Goal: Information Seeking & Learning: Learn about a topic

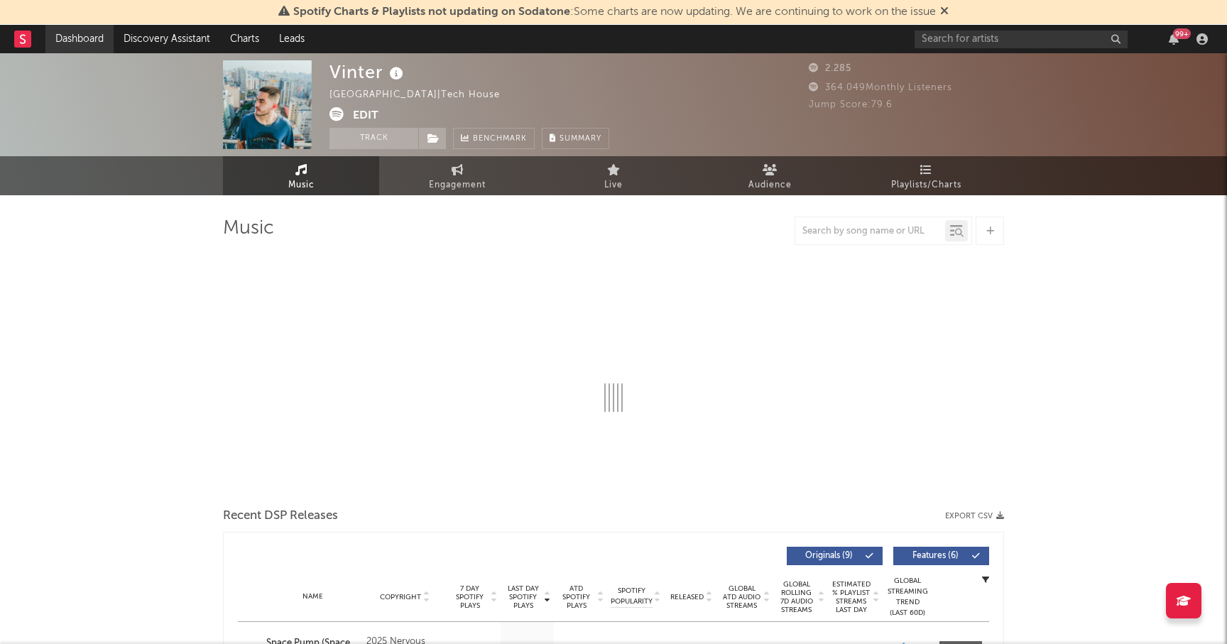
click at [72, 42] on link "Dashboard" at bounding box center [79, 39] width 68 height 28
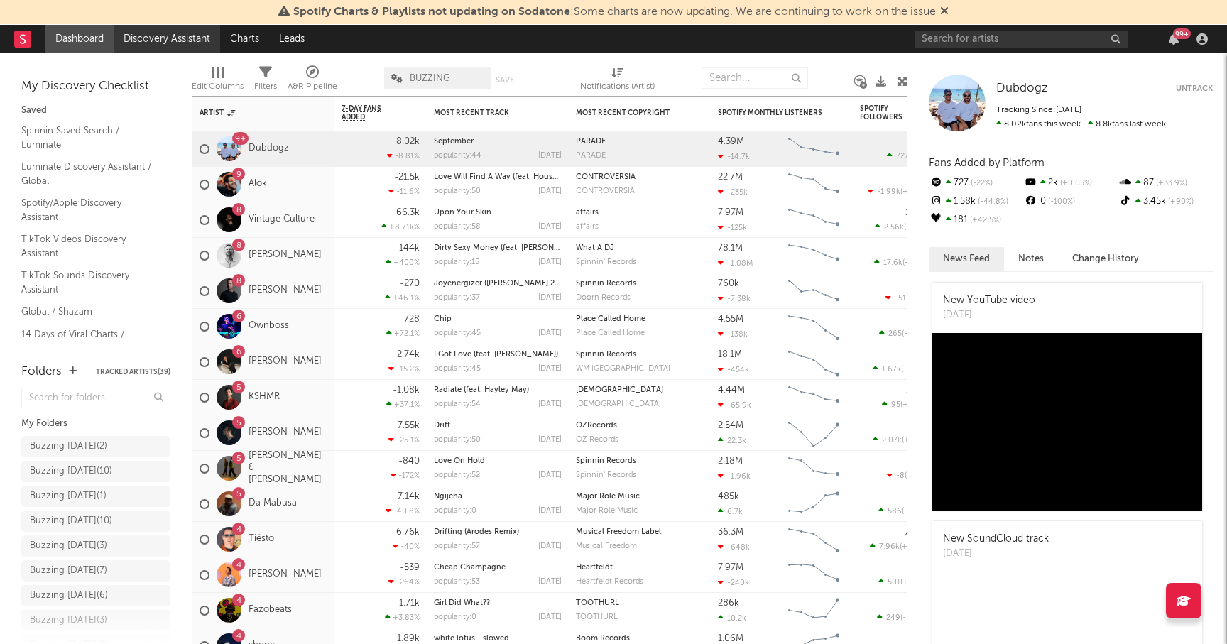
click at [158, 35] on link "Discovery Assistant" at bounding box center [167, 39] width 106 height 28
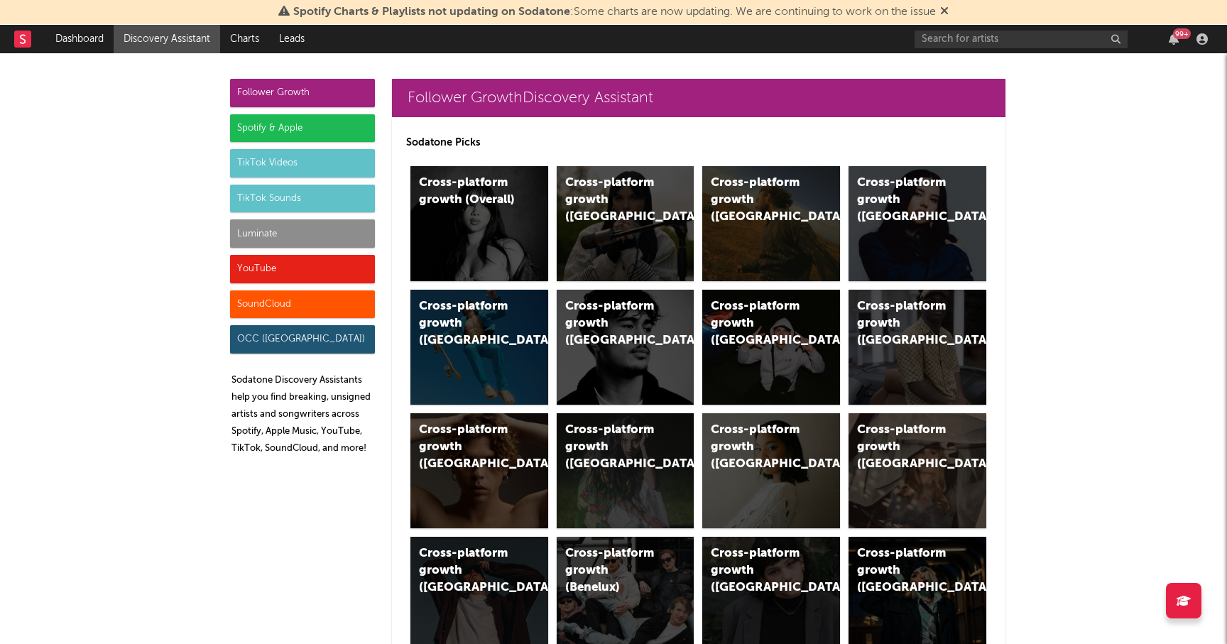
click at [311, 132] on div "Spotify & Apple" at bounding box center [302, 128] width 145 height 28
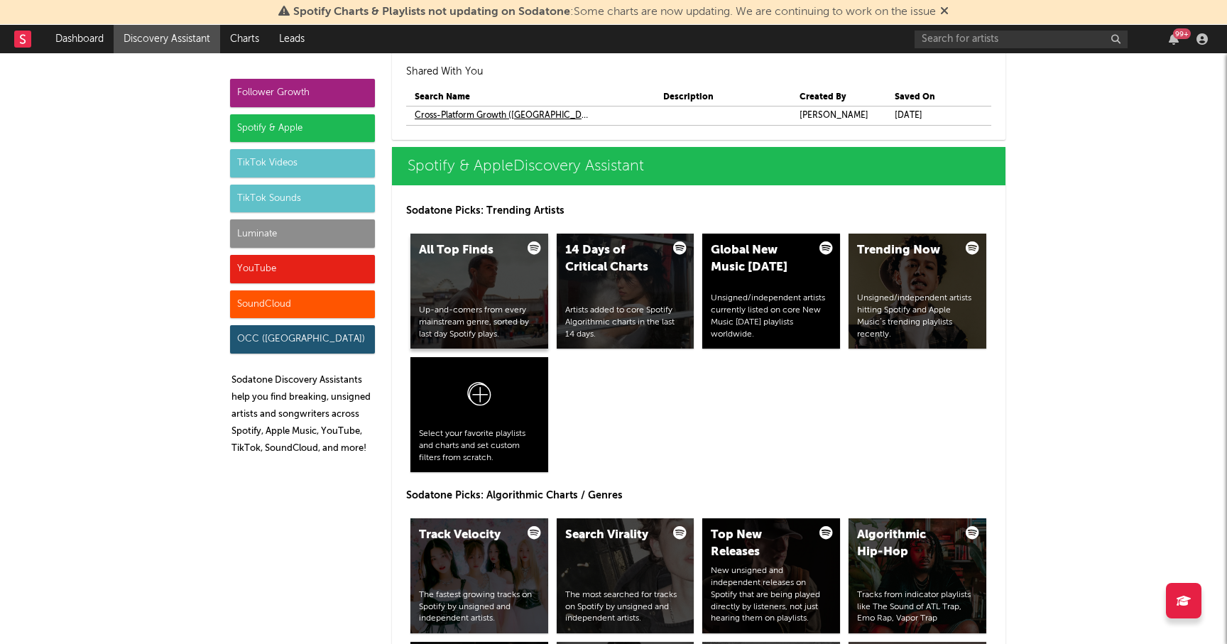
scroll to position [1538, 0]
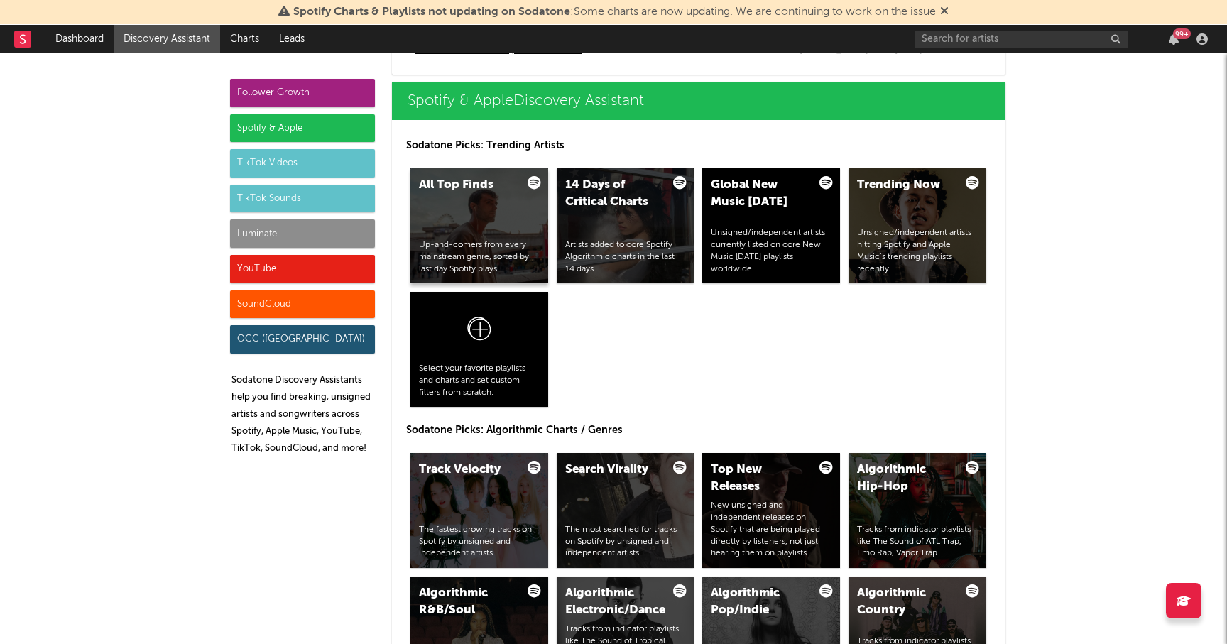
click at [501, 221] on div "All Top Finds Up-and-comers from every mainstream genre, sorted by last day Spo…" at bounding box center [479, 225] width 138 height 115
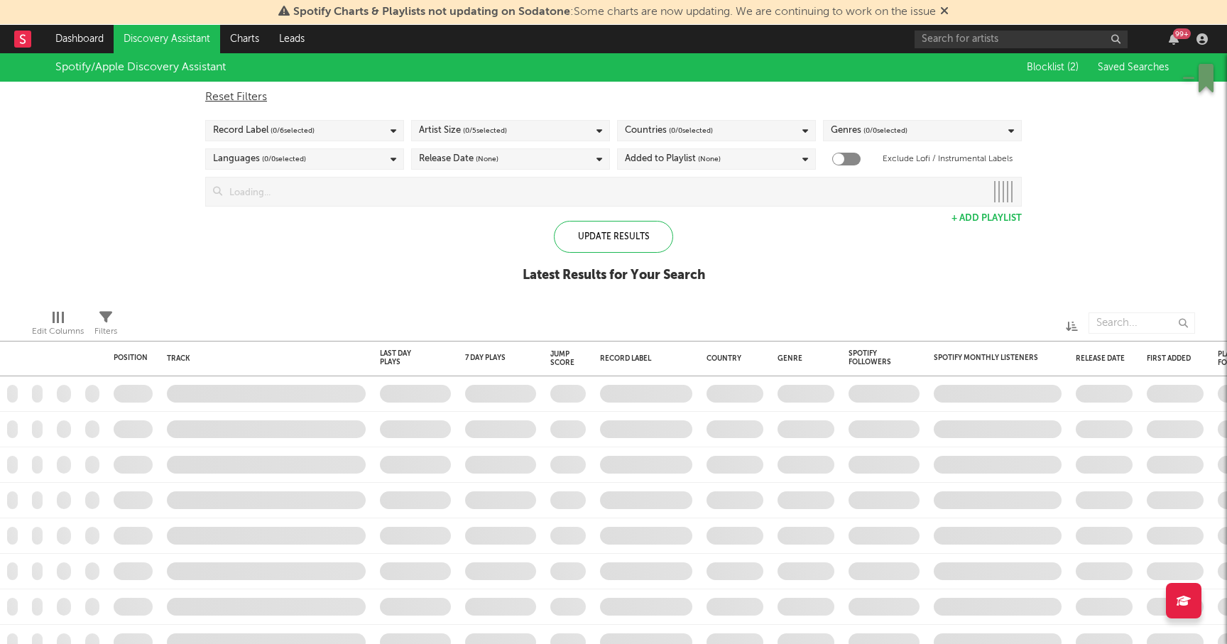
checkbox input "true"
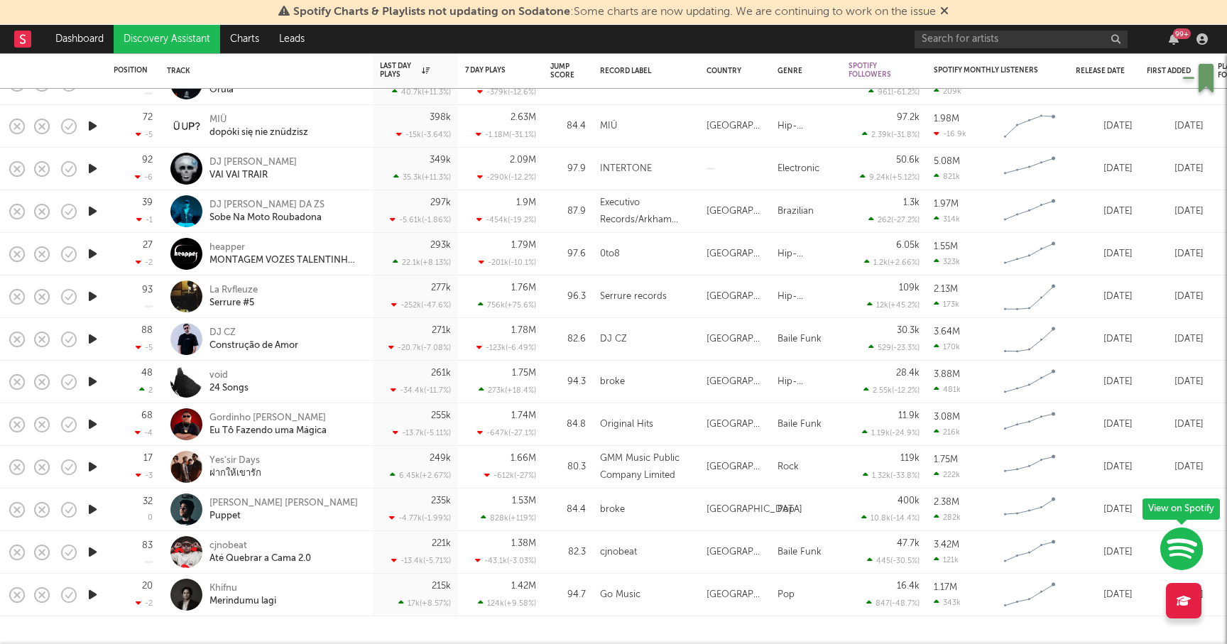
click at [92, 423] on icon "button" at bounding box center [92, 424] width 15 height 18
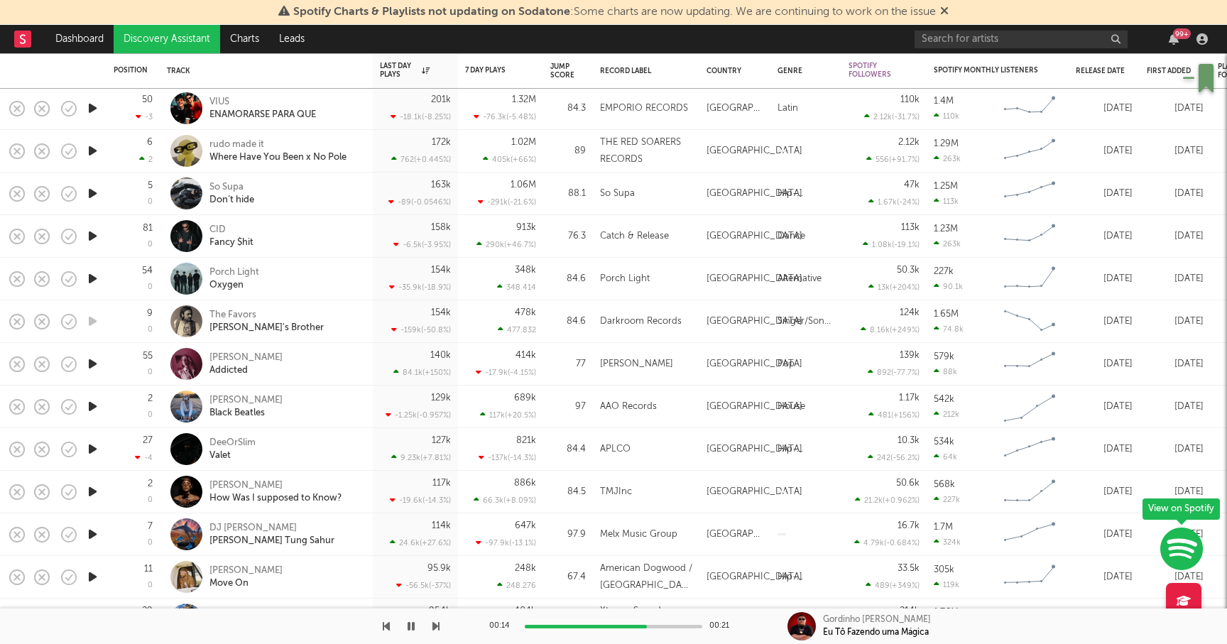
click at [92, 405] on icon "button" at bounding box center [92, 407] width 15 height 18
click at [235, 395] on div "Leo Walt" at bounding box center [245, 400] width 73 height 13
click at [95, 527] on icon "button" at bounding box center [92, 534] width 15 height 18
click at [92, 534] on icon "button" at bounding box center [91, 534] width 13 height 18
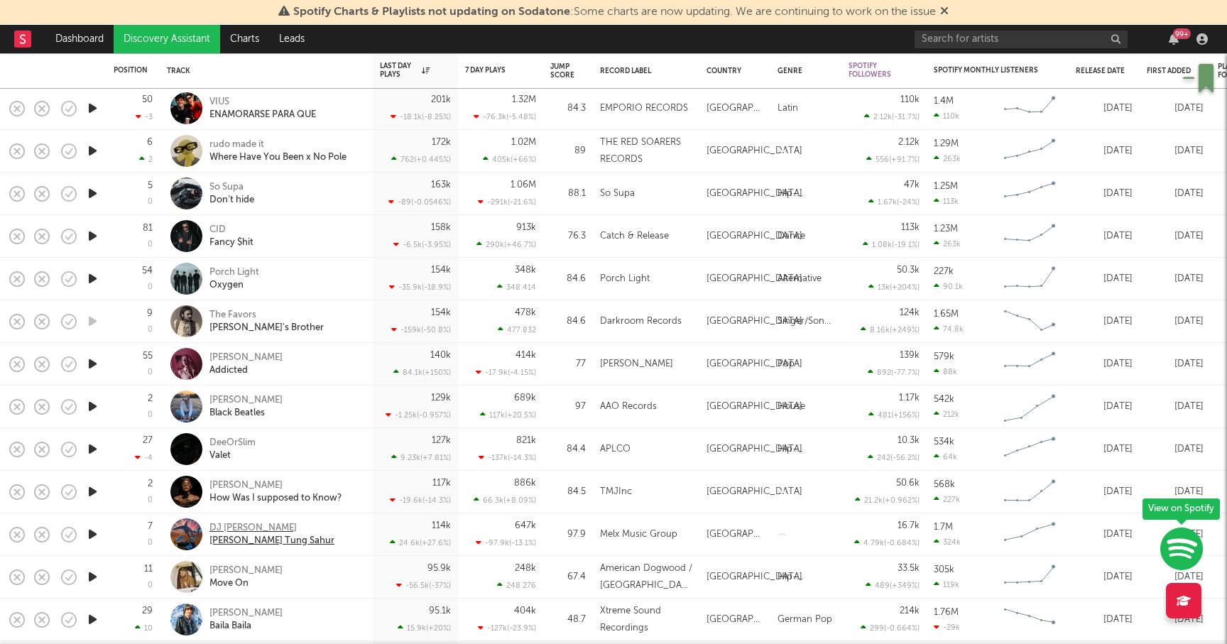
click at [261, 525] on div "DJ Tralalero Tralala" at bounding box center [271, 528] width 125 height 13
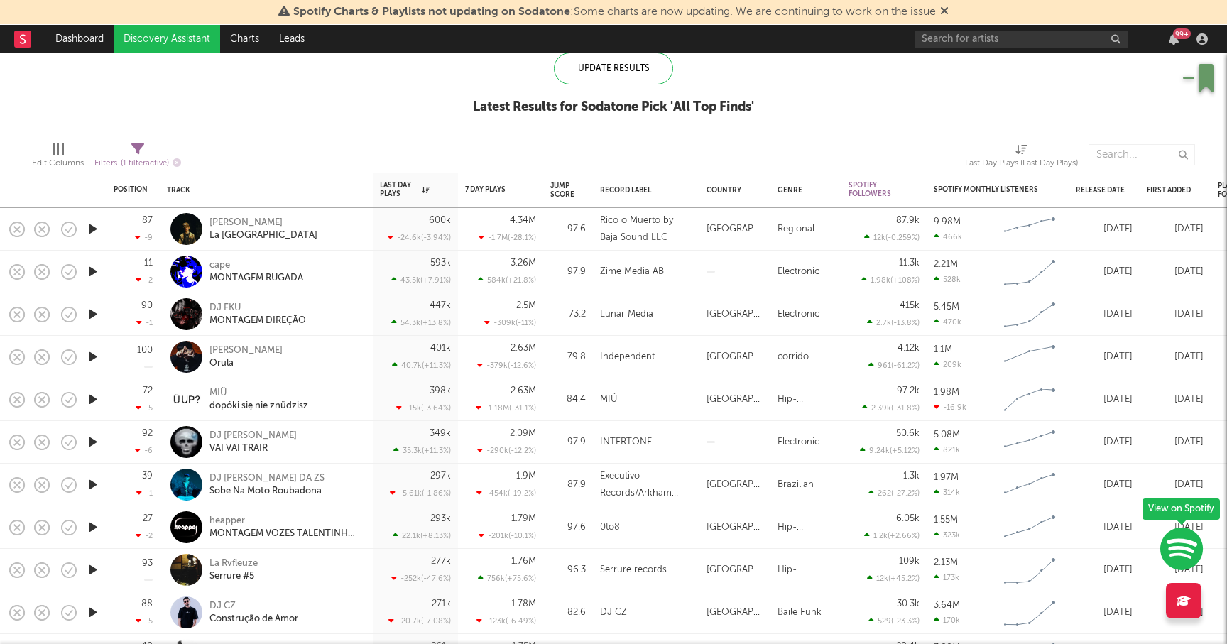
click at [95, 440] on icon "button" at bounding box center [92, 442] width 15 height 18
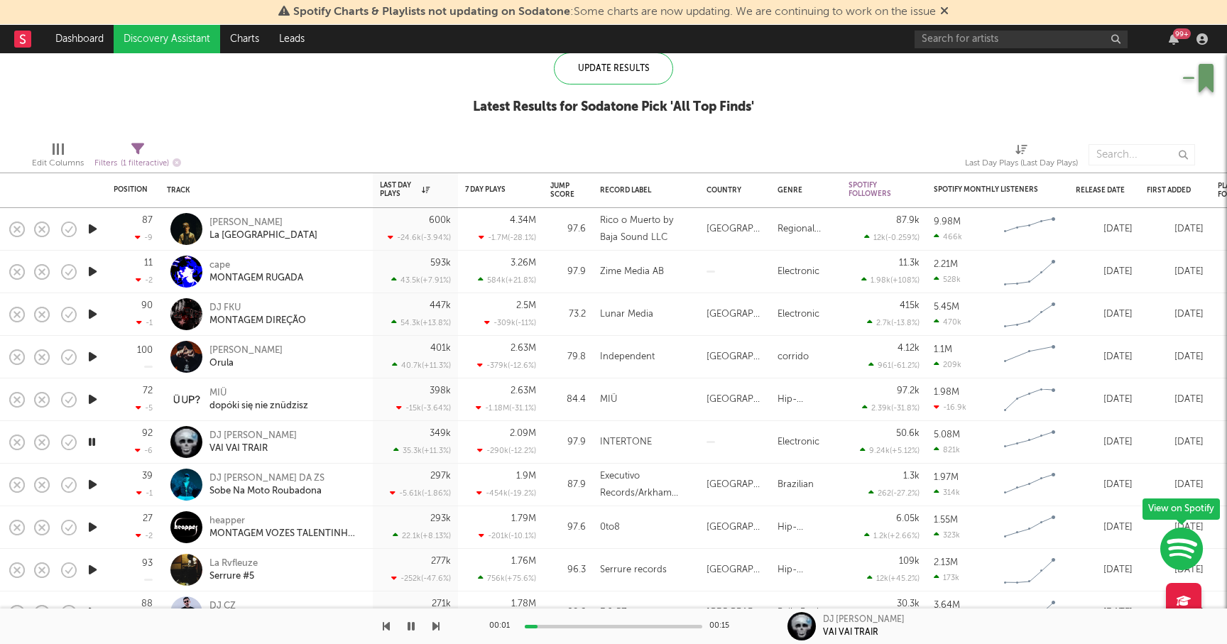
click at [97, 488] on icon "button" at bounding box center [92, 485] width 15 height 18
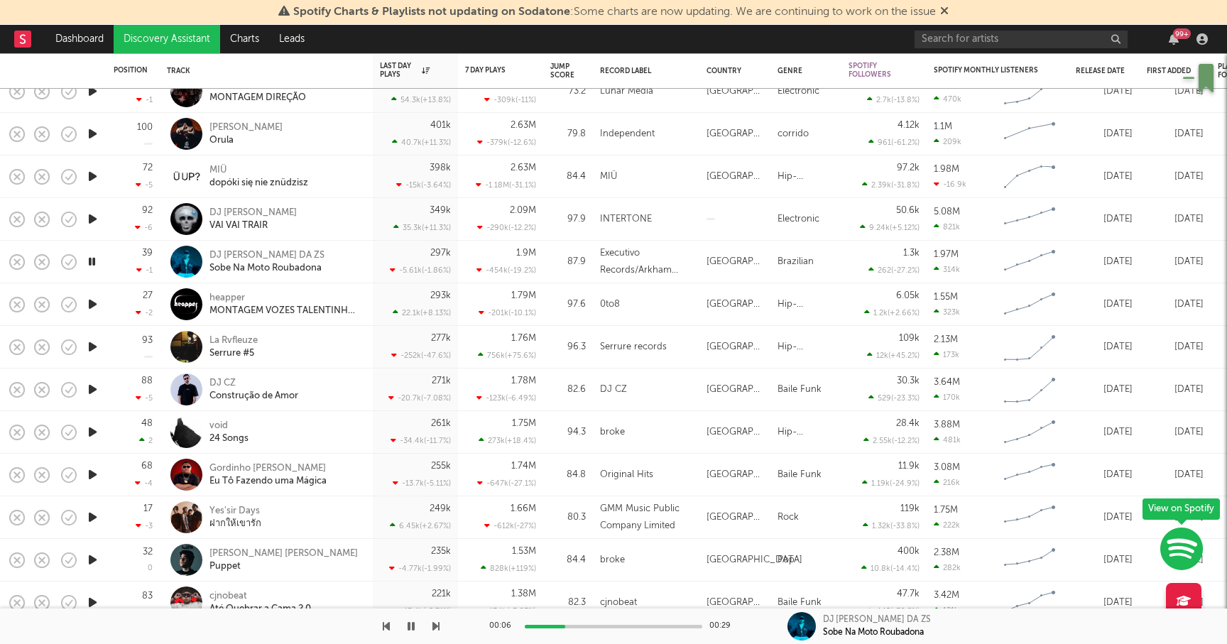
click at [92, 471] on icon "button" at bounding box center [92, 475] width 15 height 18
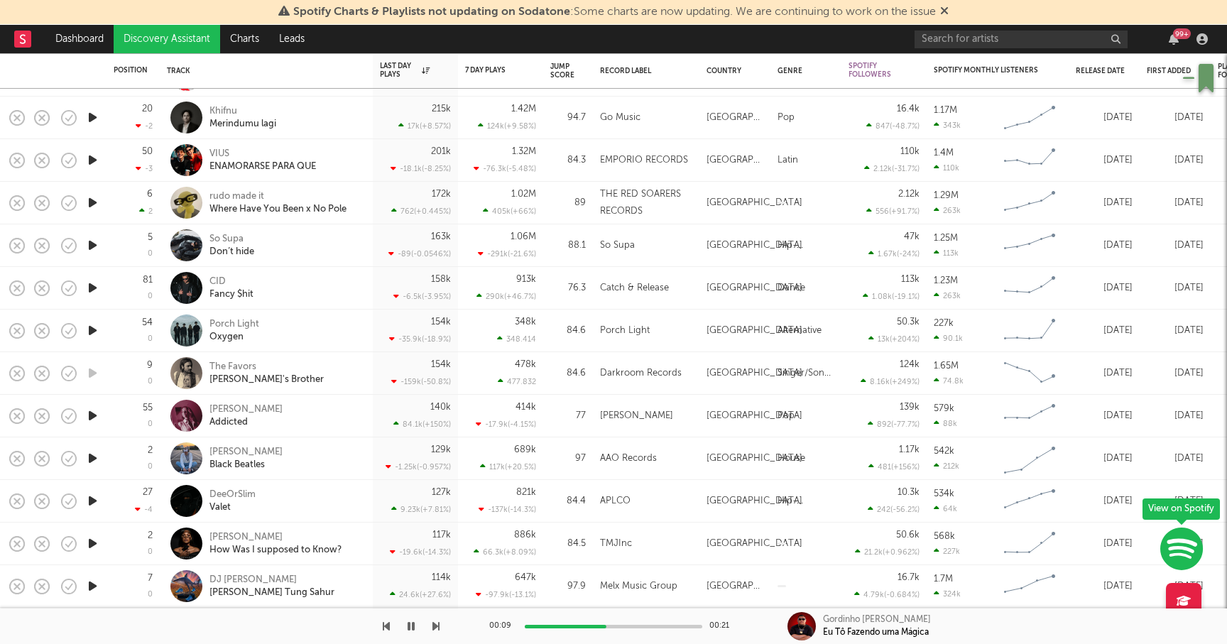
click at [87, 456] on icon "button" at bounding box center [92, 458] width 15 height 18
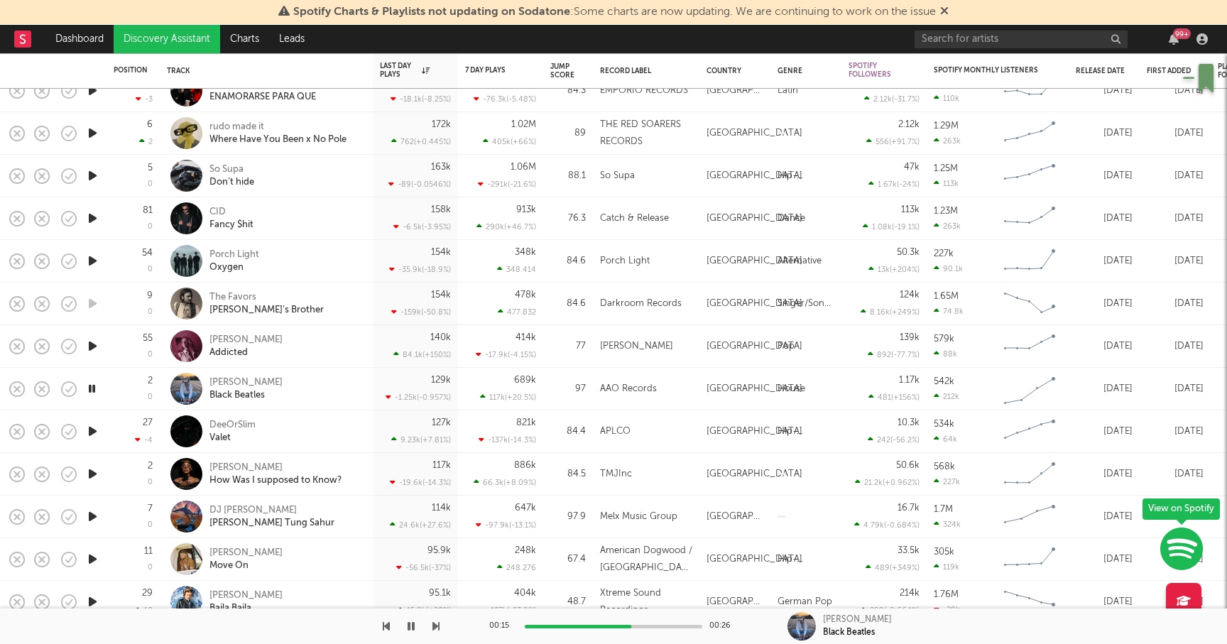
click at [94, 512] on icon "button" at bounding box center [92, 517] width 15 height 18
click at [94, 516] on icon "button" at bounding box center [91, 517] width 13 height 18
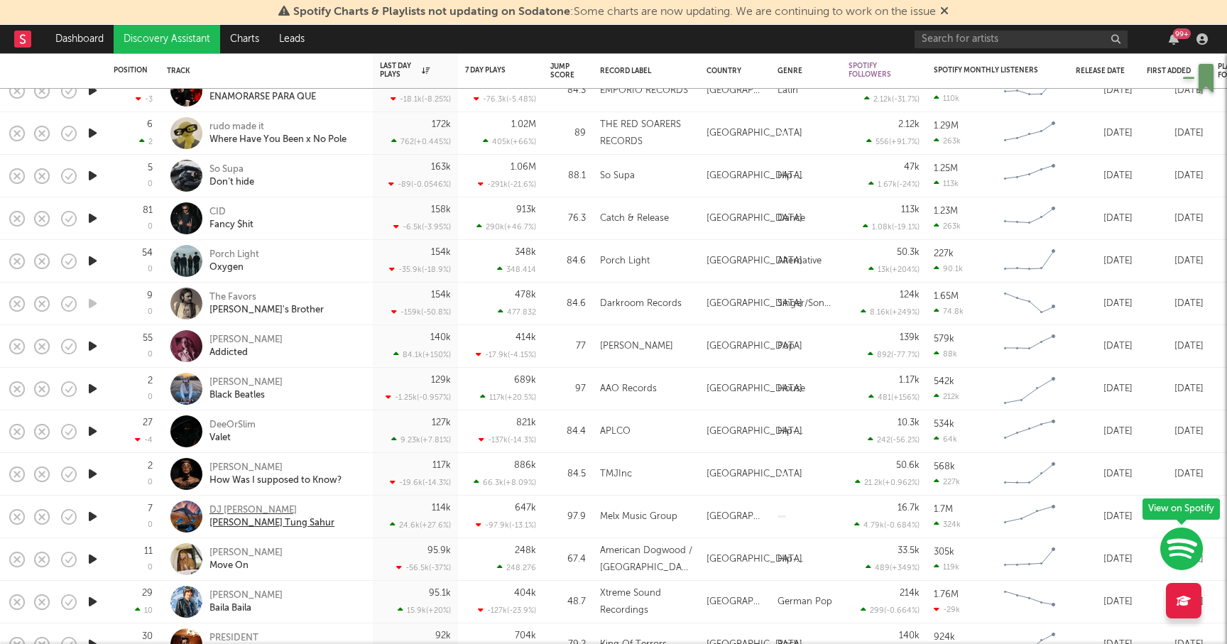
click at [253, 507] on div "DJ Tralalero Tralala" at bounding box center [271, 510] width 125 height 13
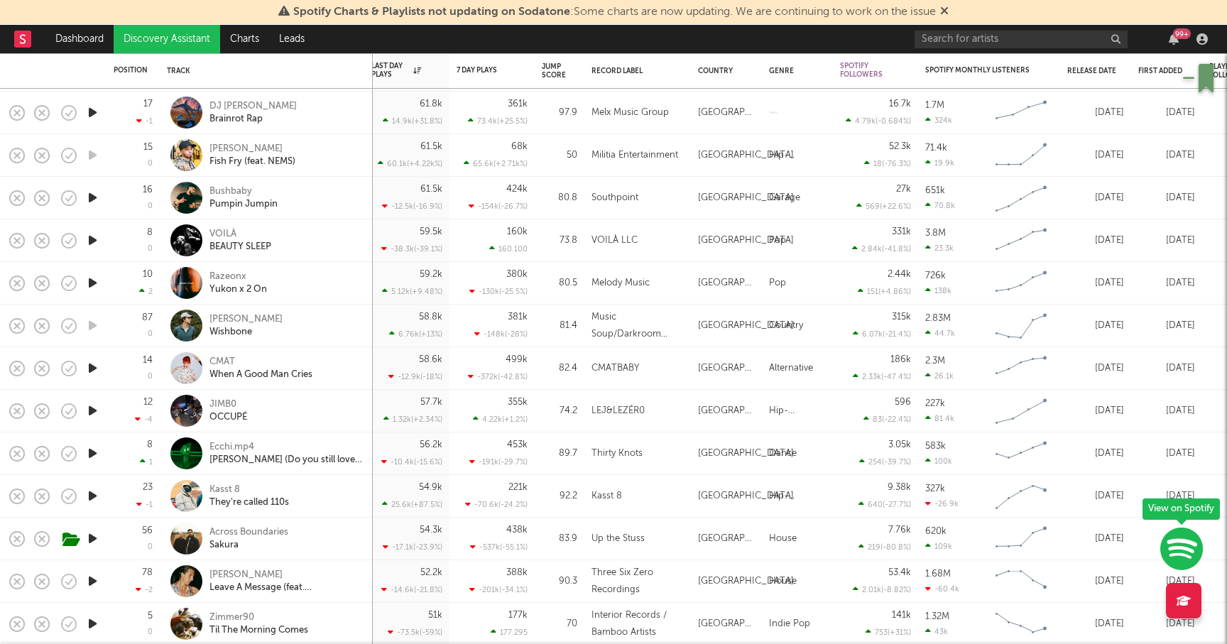
click at [87, 449] on icon "button" at bounding box center [92, 453] width 15 height 18
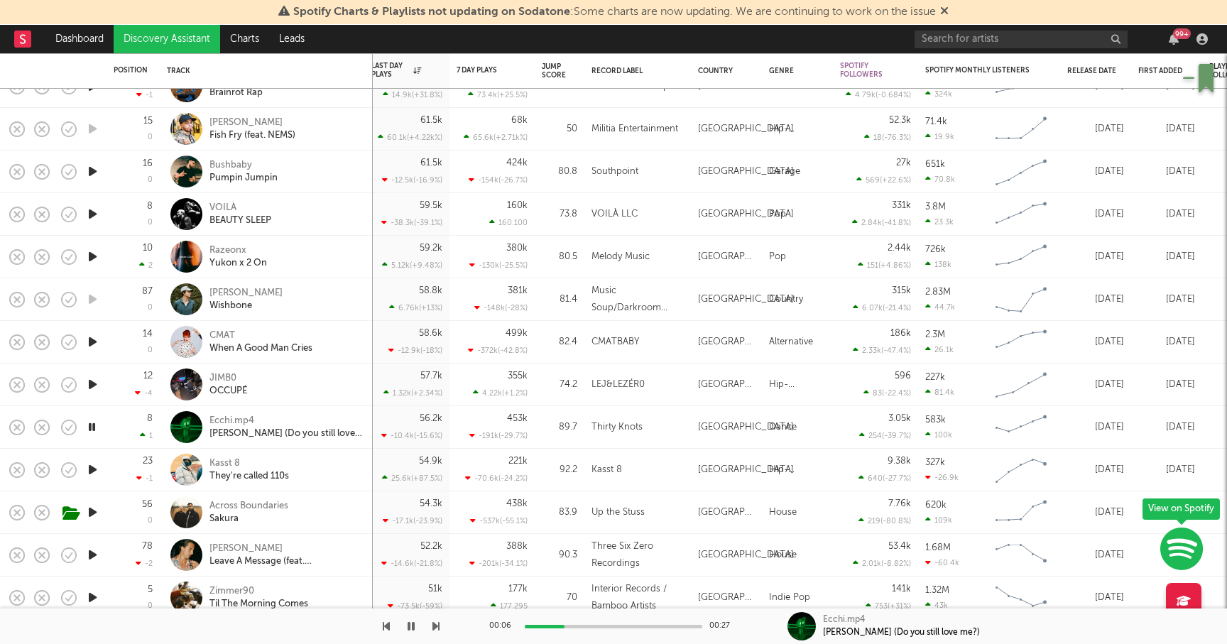
click at [94, 511] on icon "button" at bounding box center [92, 512] width 15 height 18
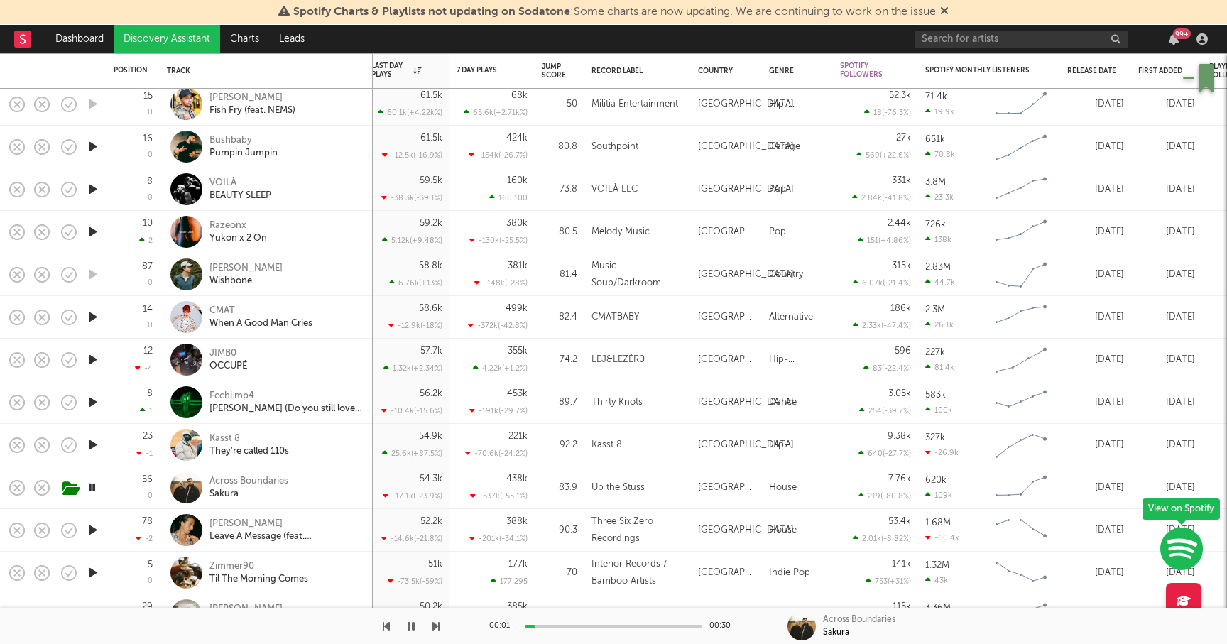
click at [92, 527] on icon "button" at bounding box center [92, 530] width 15 height 18
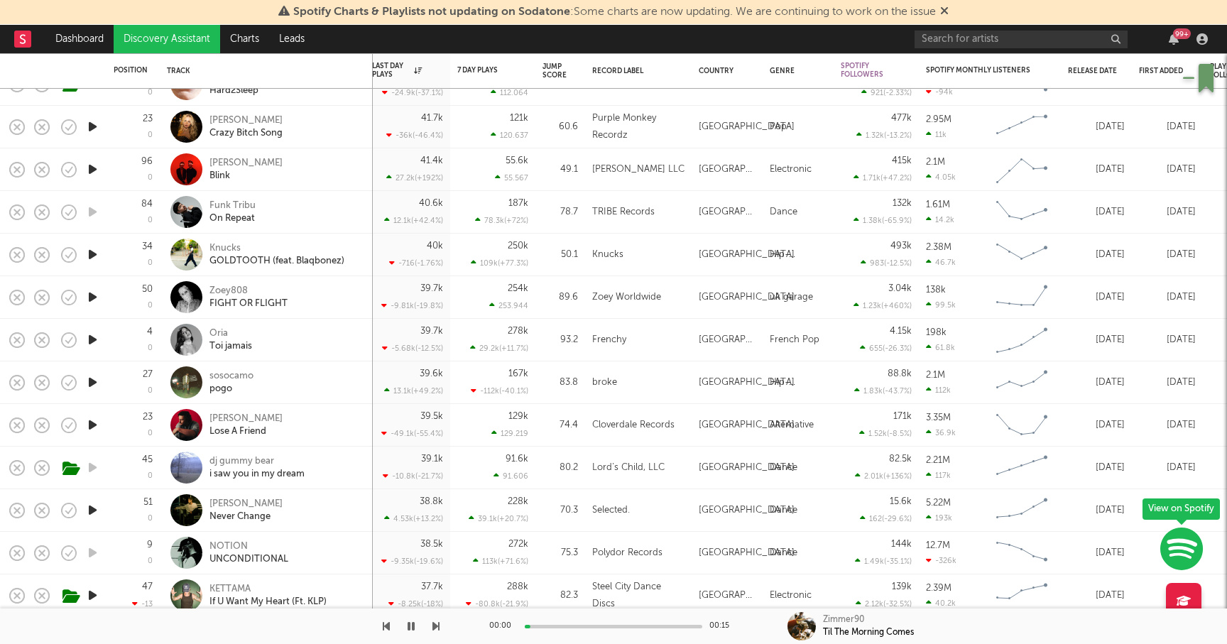
click at [90, 508] on icon "button" at bounding box center [92, 510] width 15 height 18
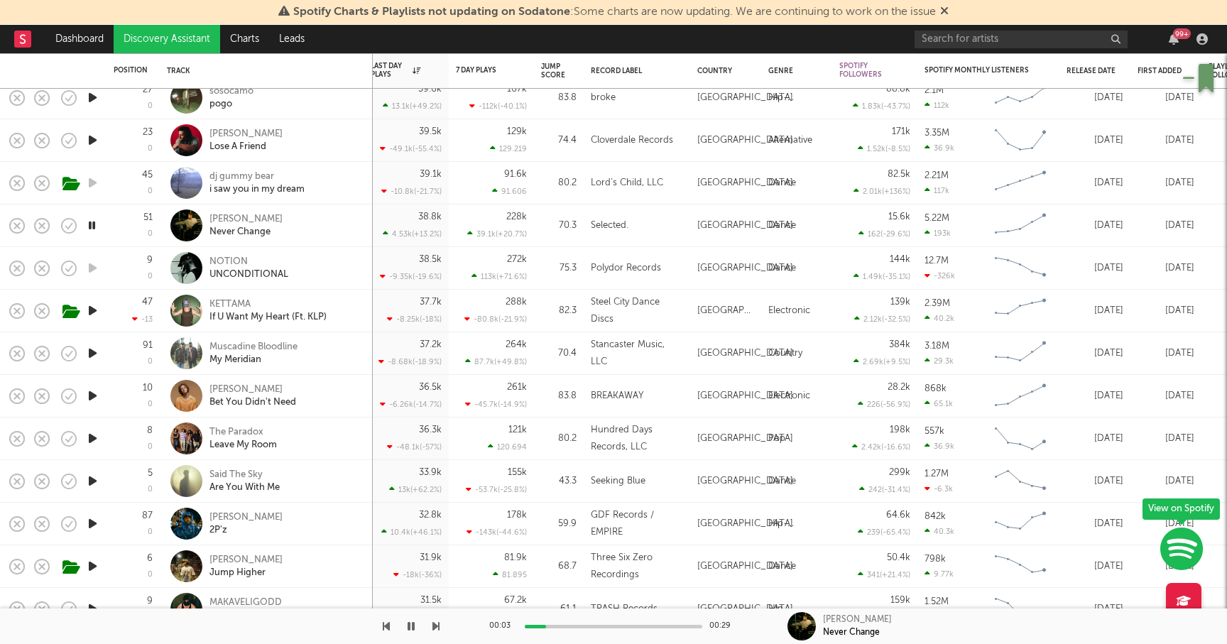
click at [94, 476] on icon "button" at bounding box center [92, 481] width 15 height 18
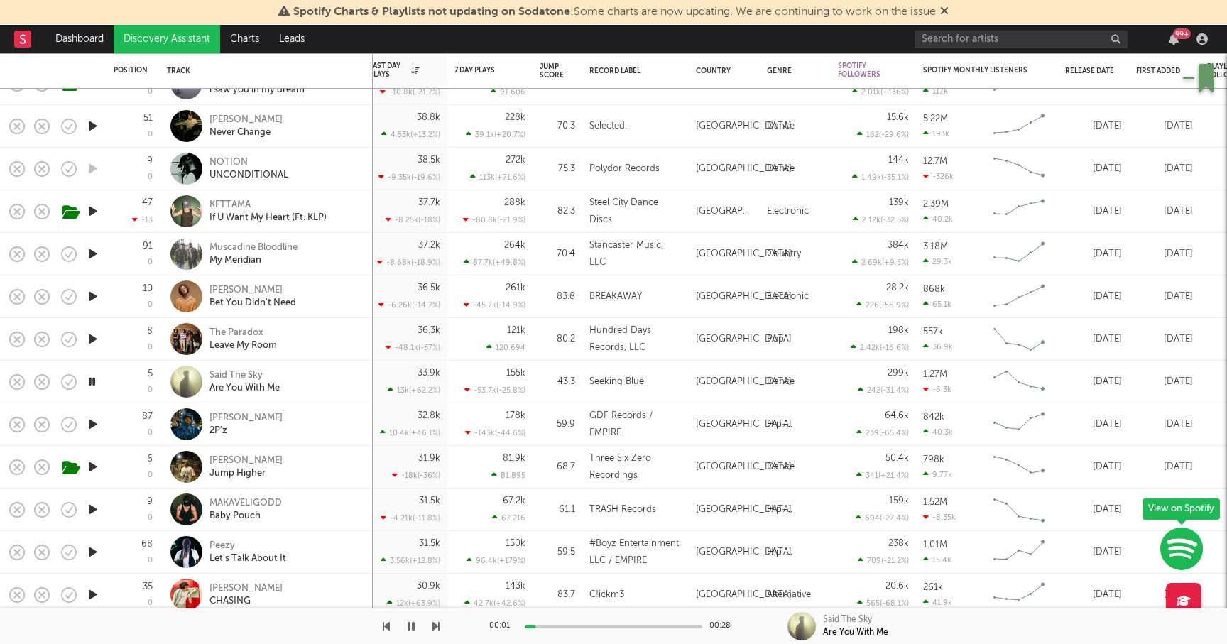
click at [94, 465] on icon "button" at bounding box center [92, 467] width 15 height 18
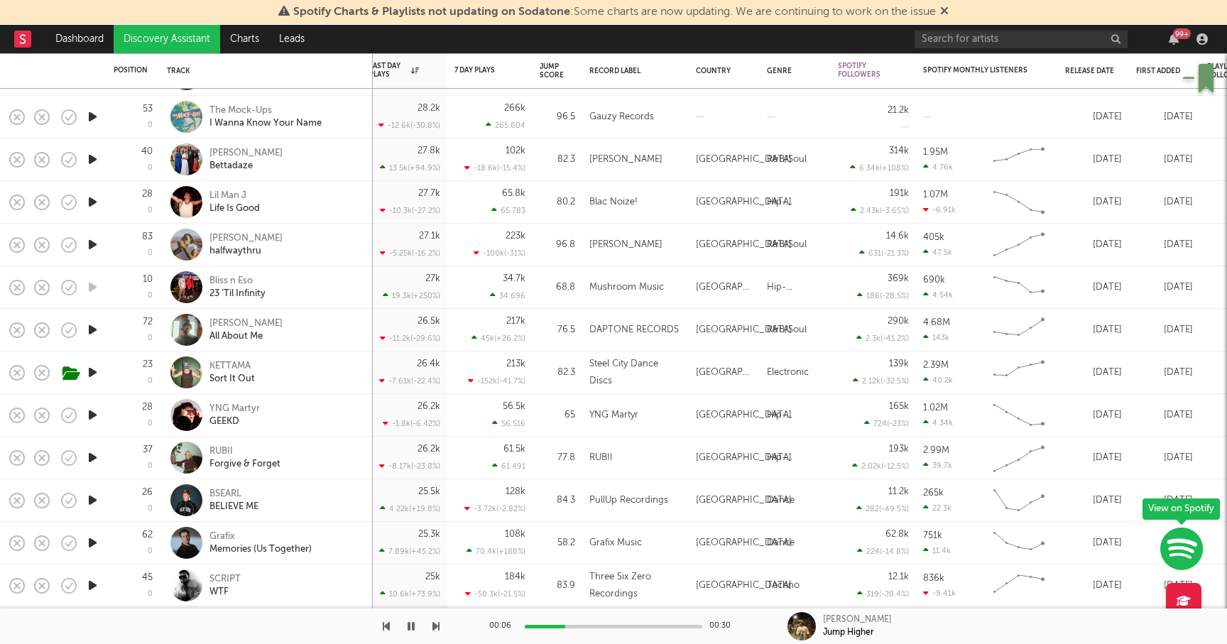
click at [94, 498] on icon "button" at bounding box center [92, 500] width 15 height 18
click at [94, 540] on icon "button" at bounding box center [92, 543] width 15 height 18
click at [228, 533] on div "Grafix" at bounding box center [260, 536] width 102 height 13
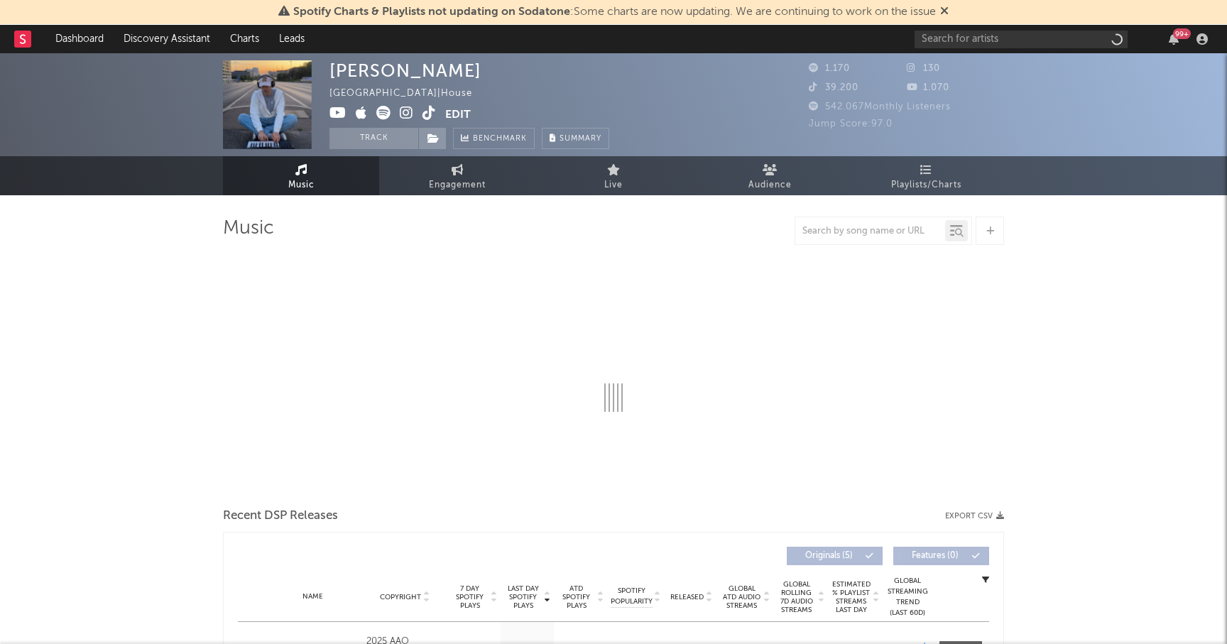
select select "1w"
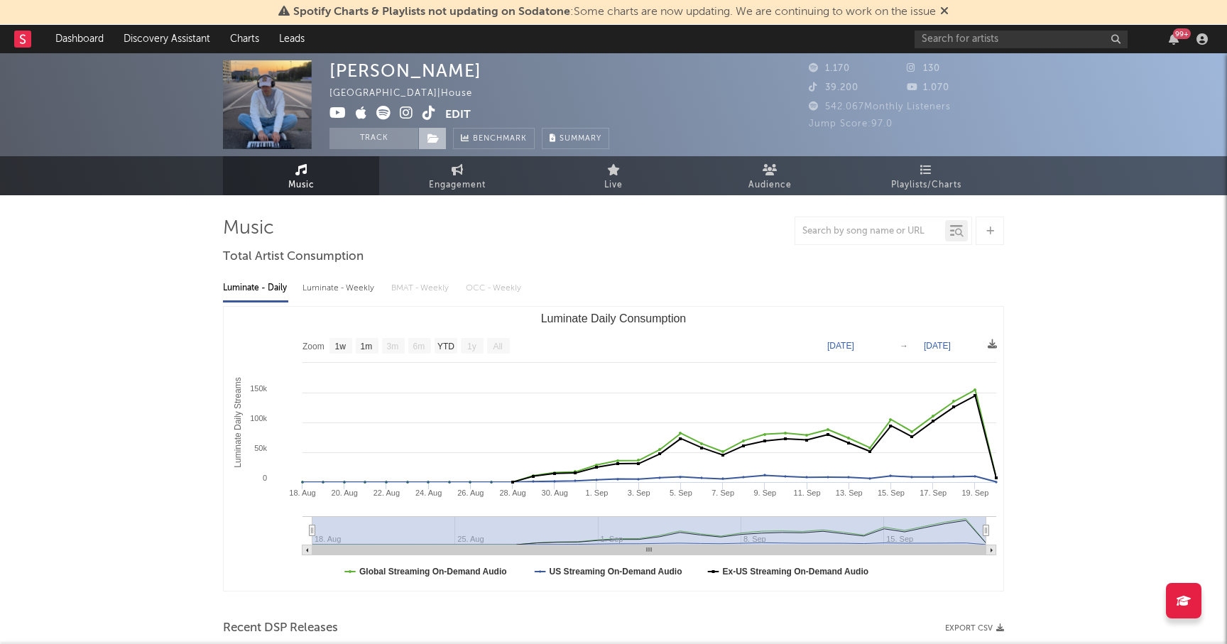
click at [437, 137] on icon at bounding box center [433, 138] width 12 height 10
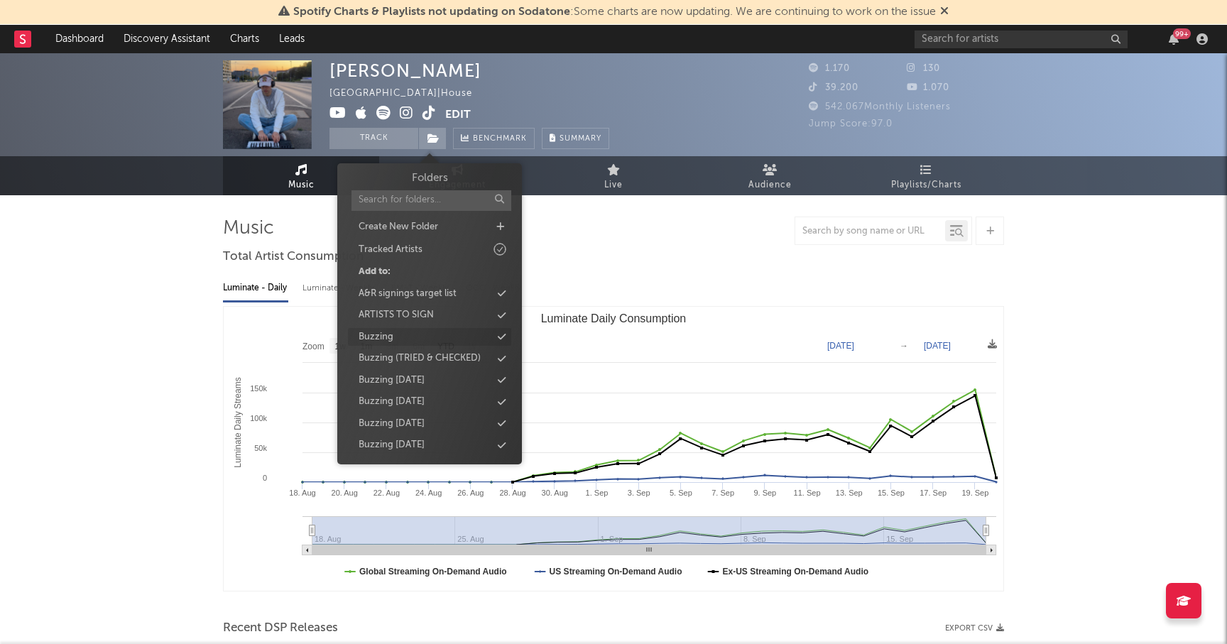
click at [385, 334] on div "Buzzing" at bounding box center [376, 337] width 35 height 14
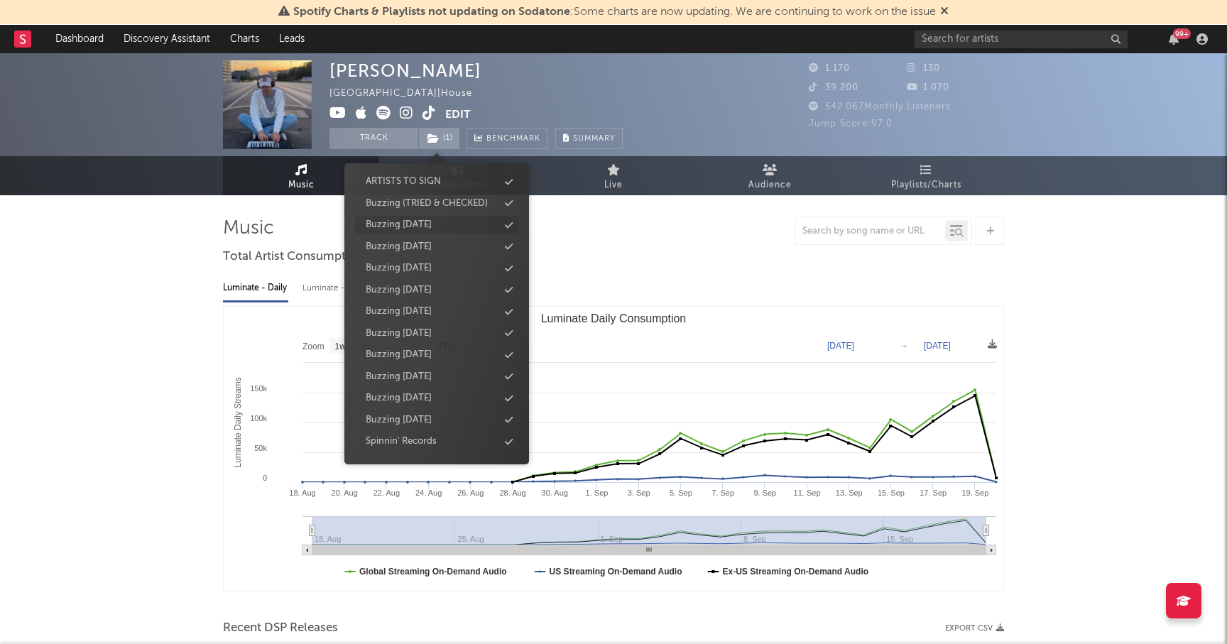
scroll to position [217, 0]
click at [412, 377] on div "Buzzing [DATE]" at bounding box center [399, 380] width 66 height 14
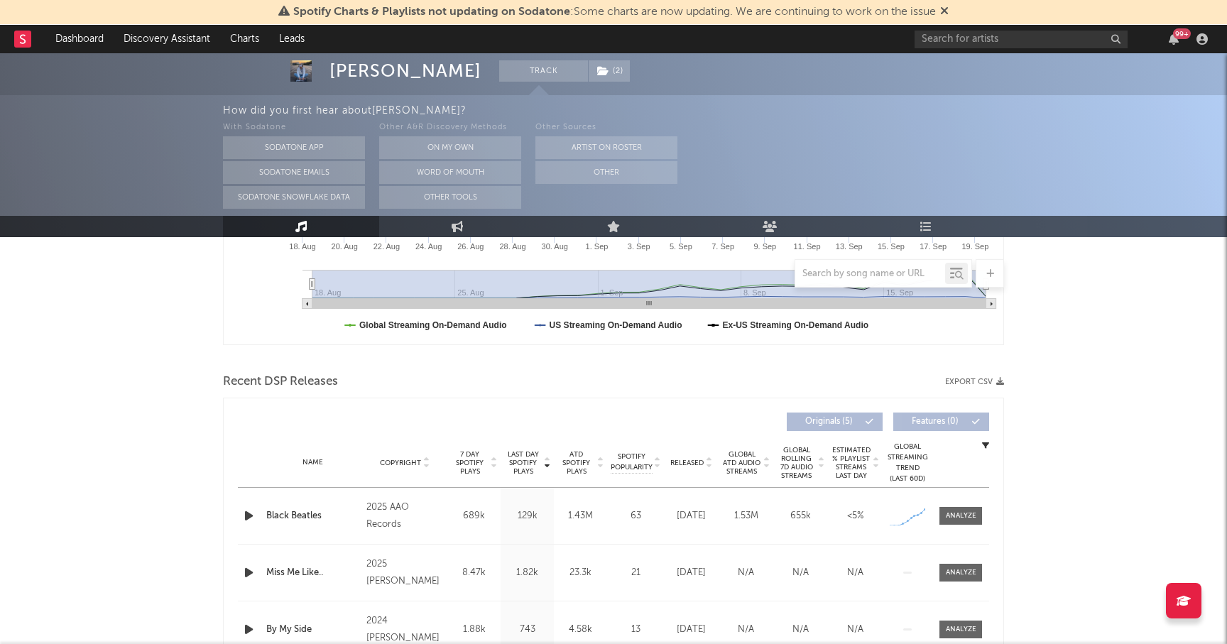
scroll to position [375, 0]
click at [956, 527] on div "Name Black Beatles Copyright 2025 AAO Records Label AAO Records Album Names Bla…" at bounding box center [613, 515] width 751 height 56
click at [958, 517] on div at bounding box center [961, 515] width 31 height 11
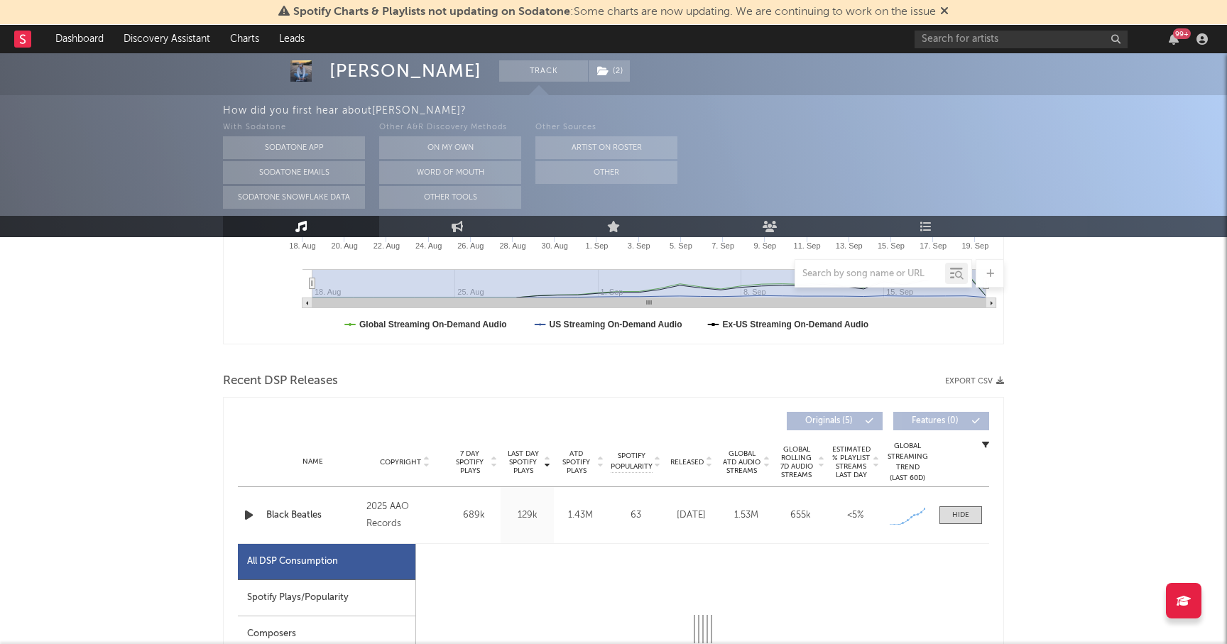
click at [358, 596] on div "Spotify Plays/Popularity" at bounding box center [326, 598] width 177 height 36
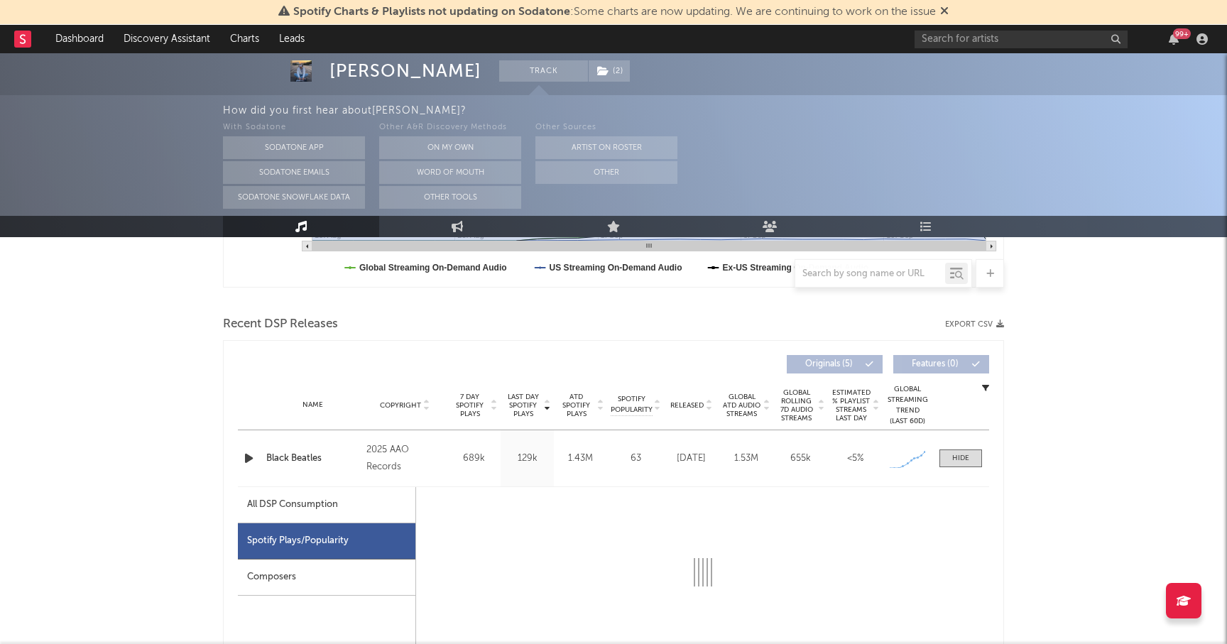
select select "1w"
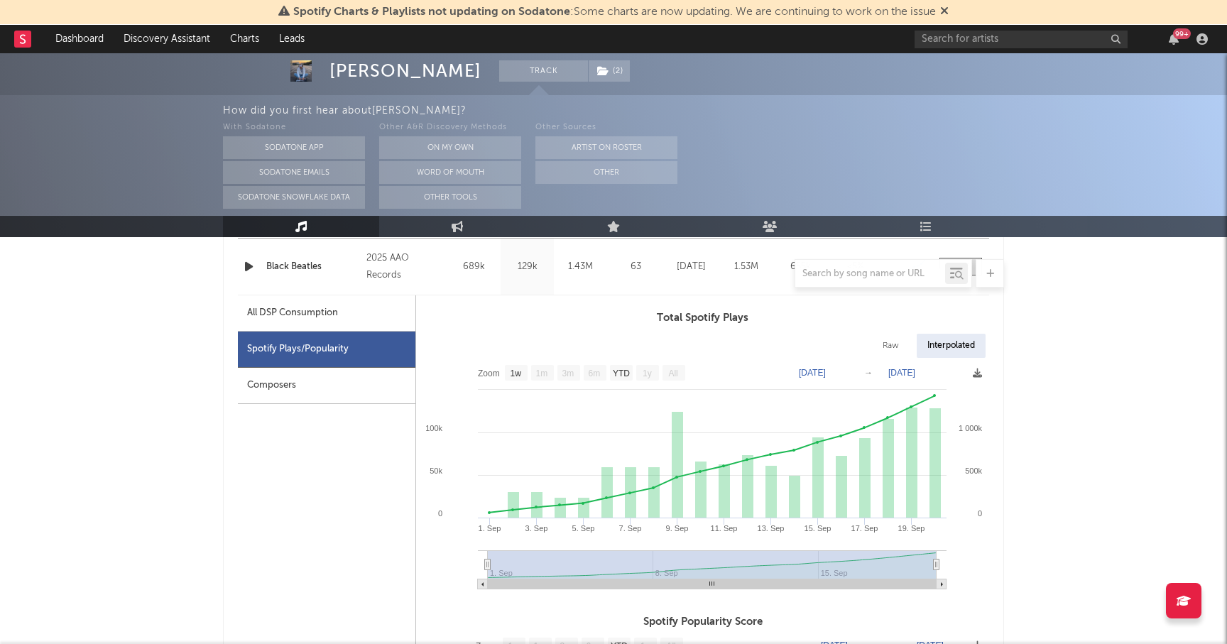
scroll to position [568, 0]
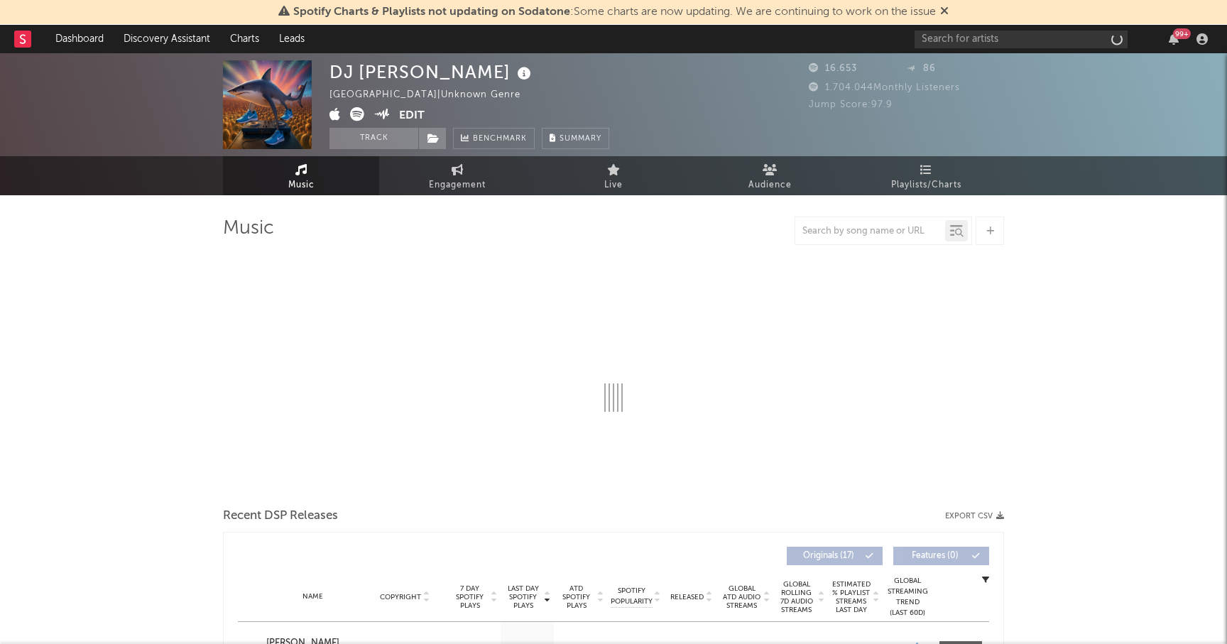
select select "1w"
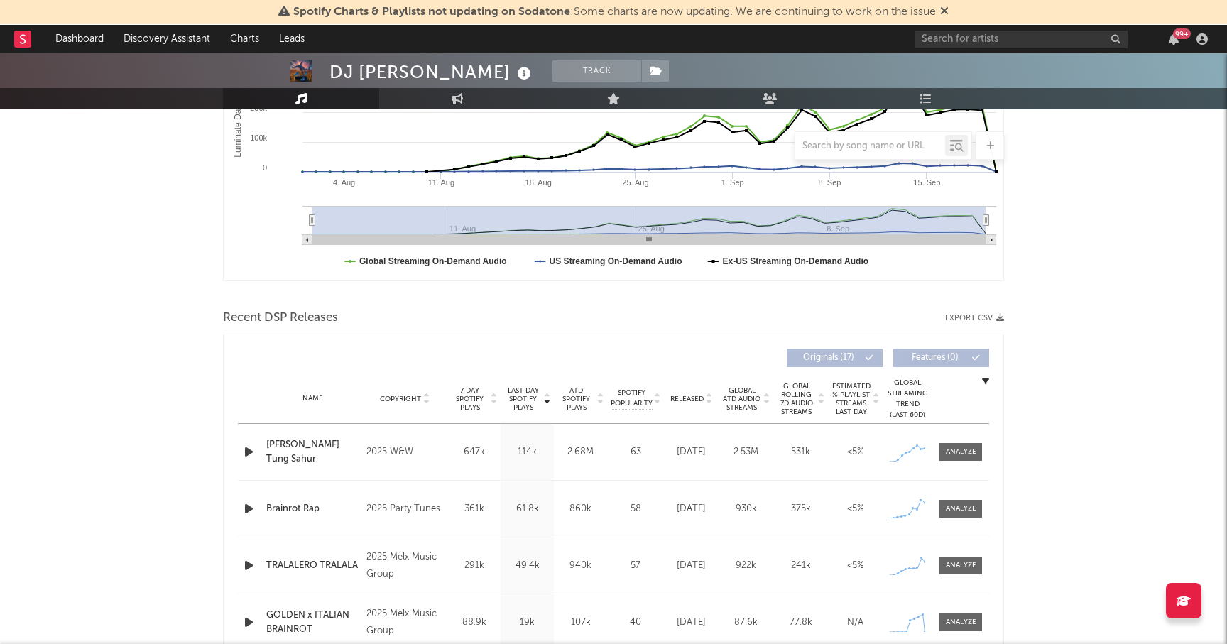
scroll to position [336, 0]
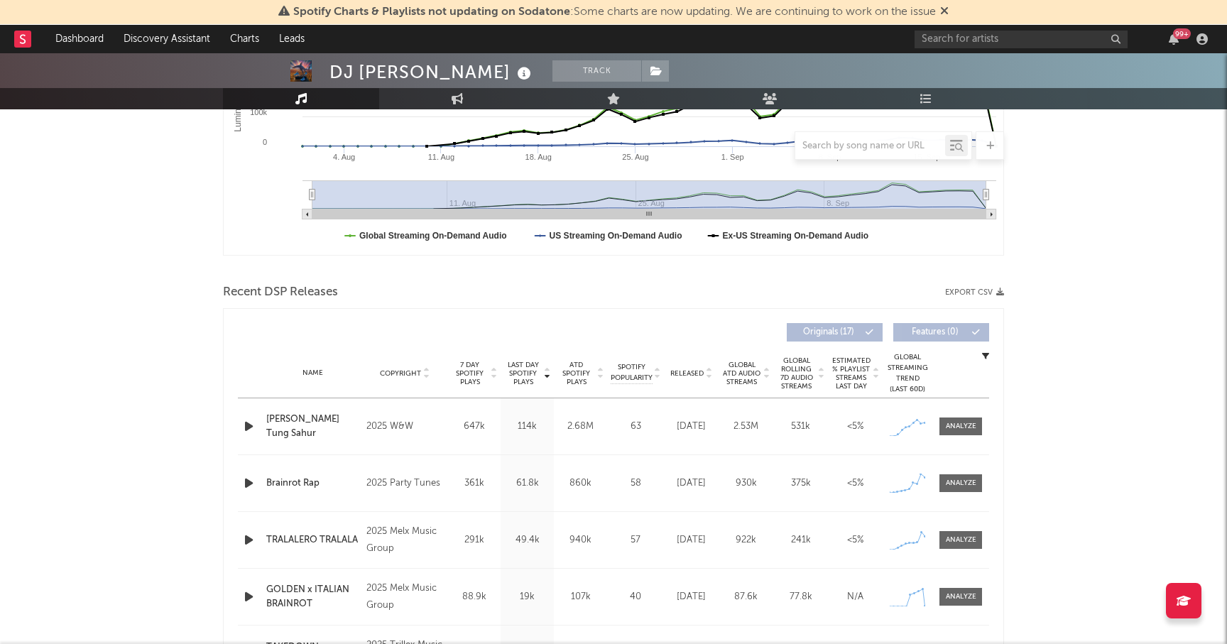
click at [398, 425] on div "2025 W&W" at bounding box center [404, 426] width 77 height 17
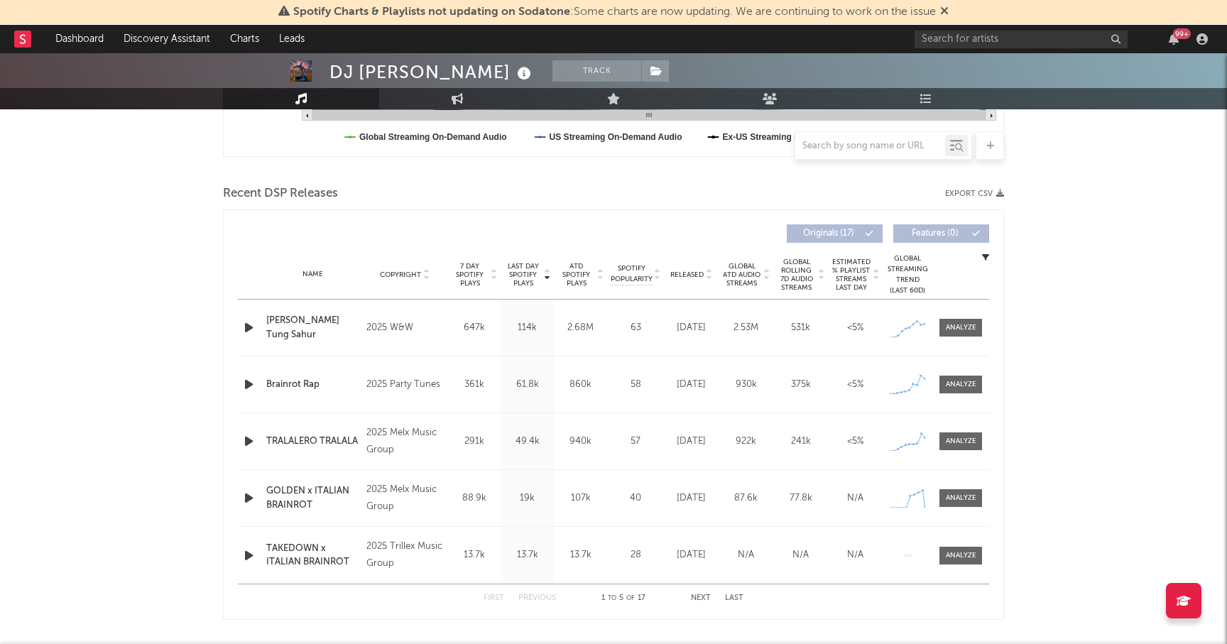
scroll to position [436, 0]
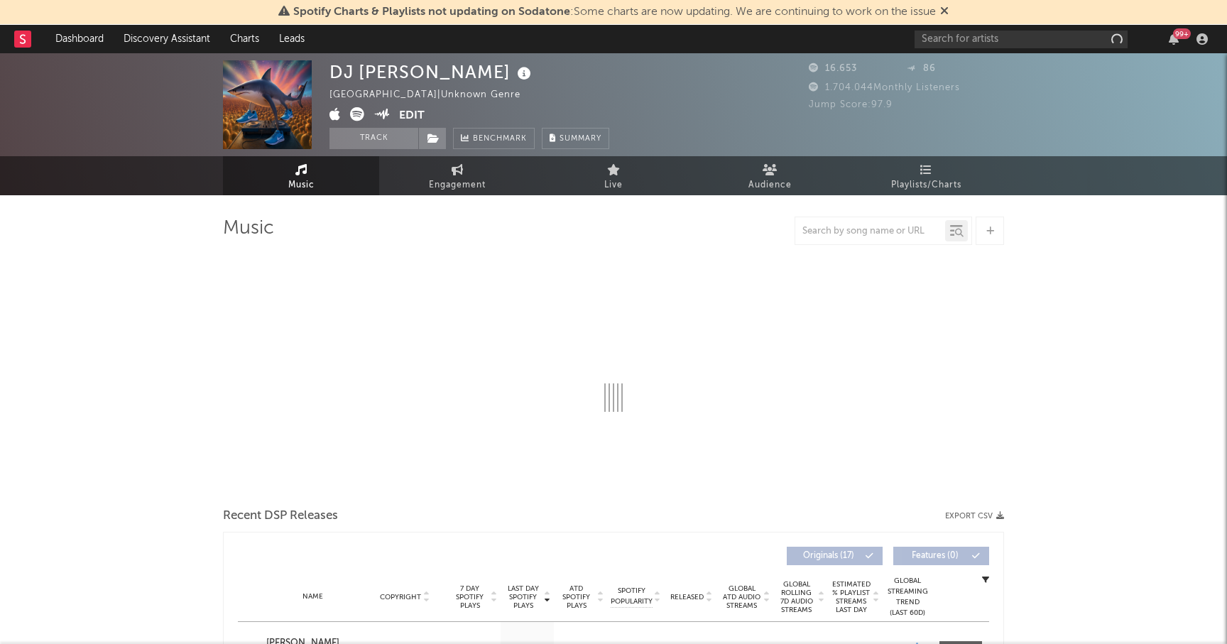
select select "1w"
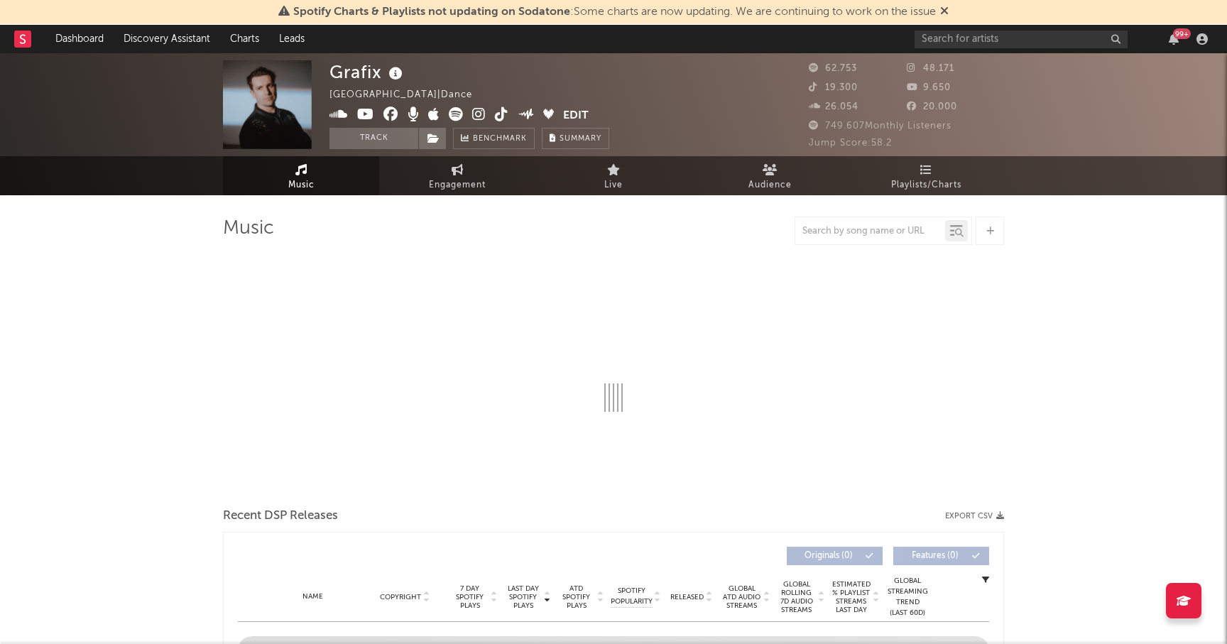
select select "6m"
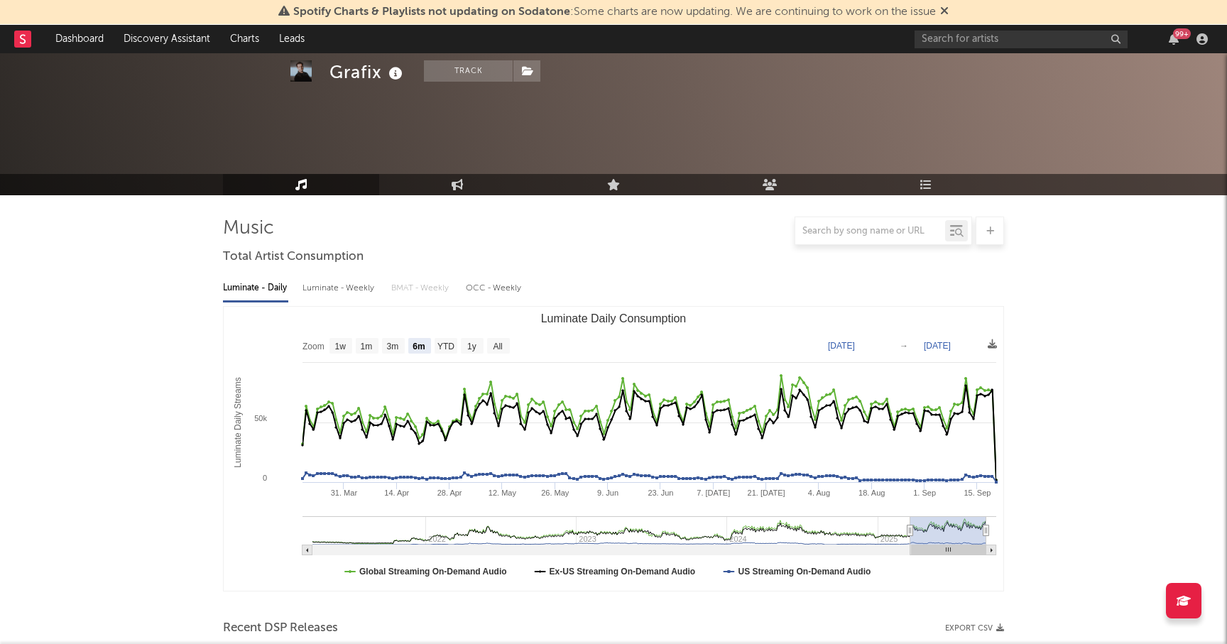
scroll to position [407, 0]
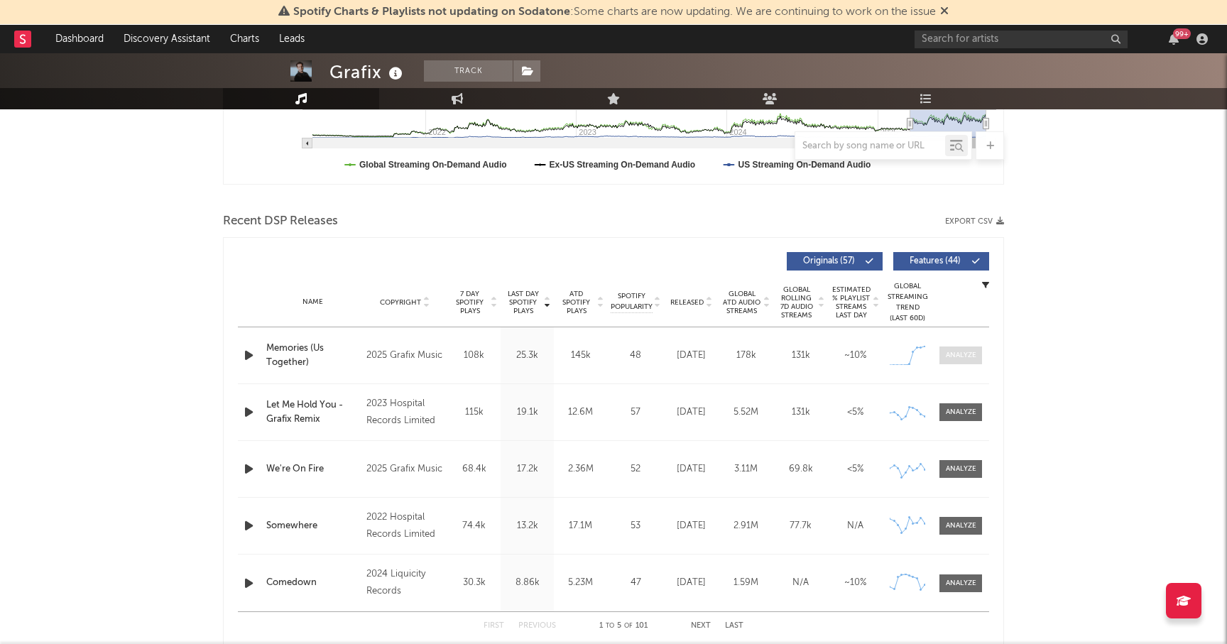
click at [959, 351] on div at bounding box center [961, 355] width 31 height 11
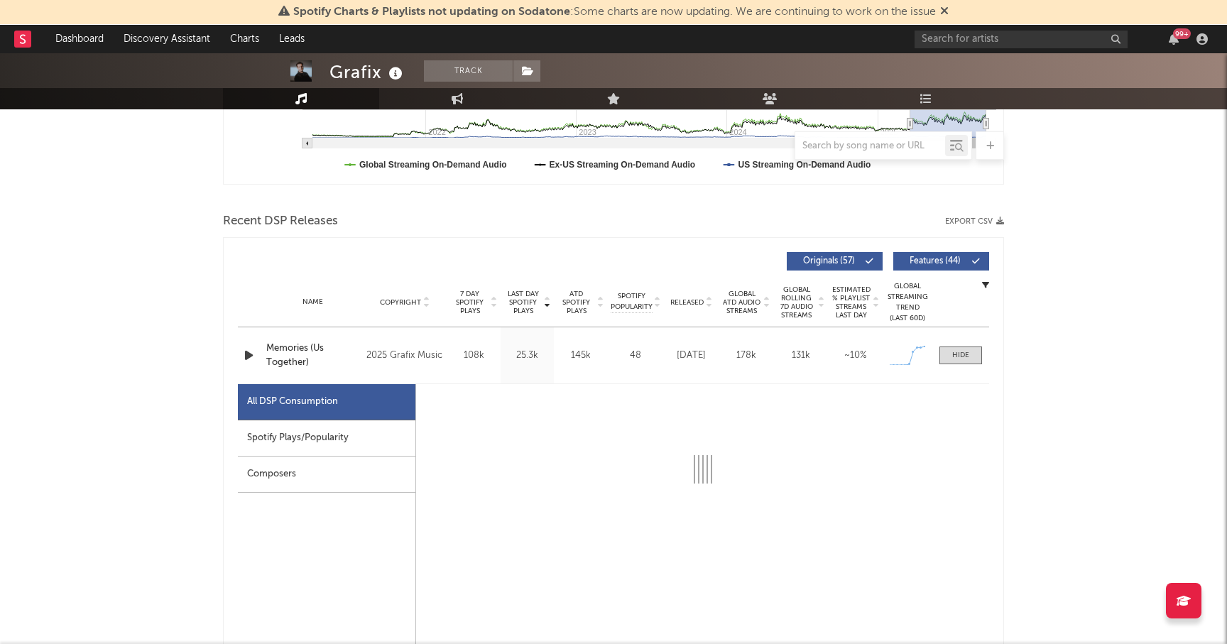
select select "1w"
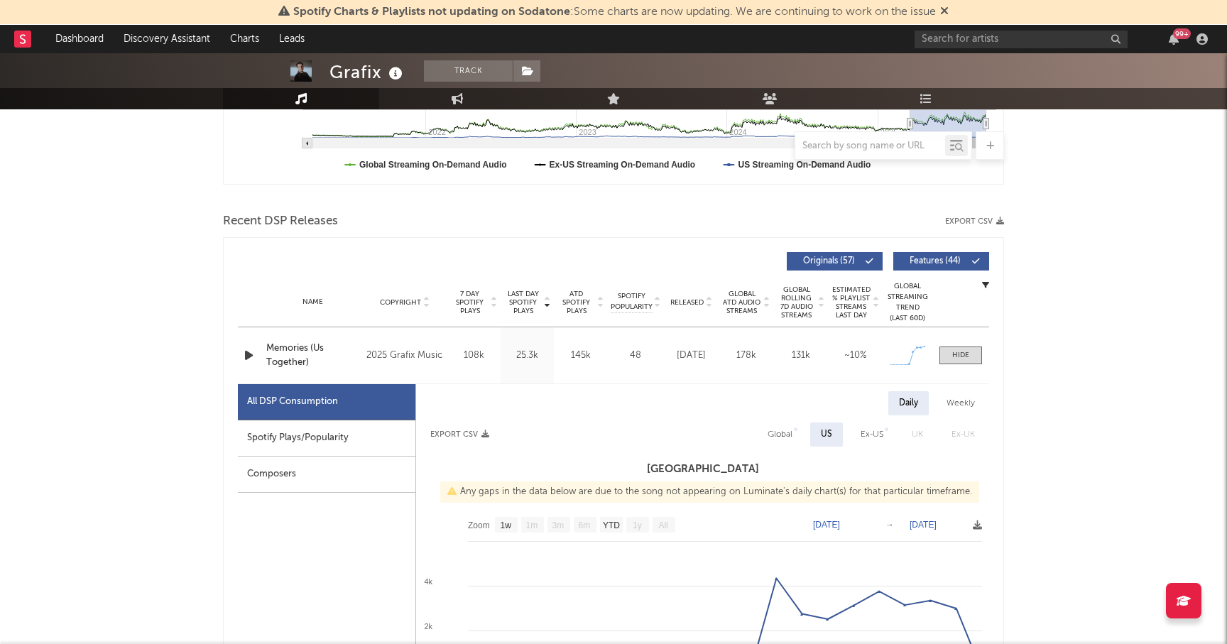
click at [324, 438] on div "Spotify Plays/Popularity" at bounding box center [326, 438] width 177 height 36
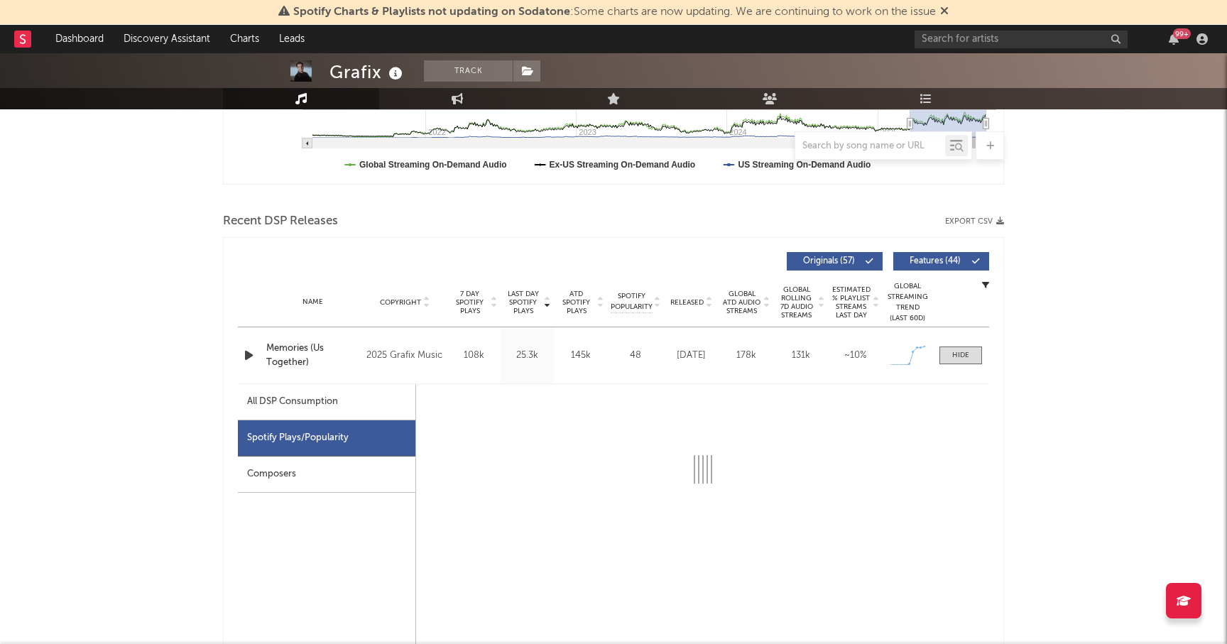
select select "1w"
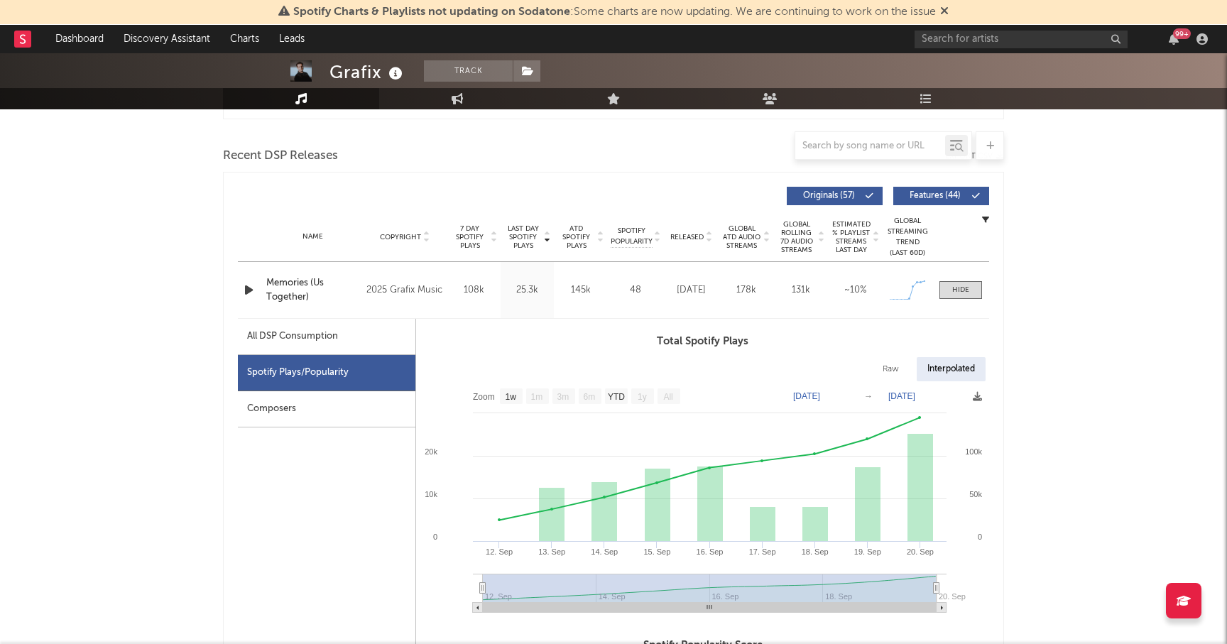
scroll to position [479, 0]
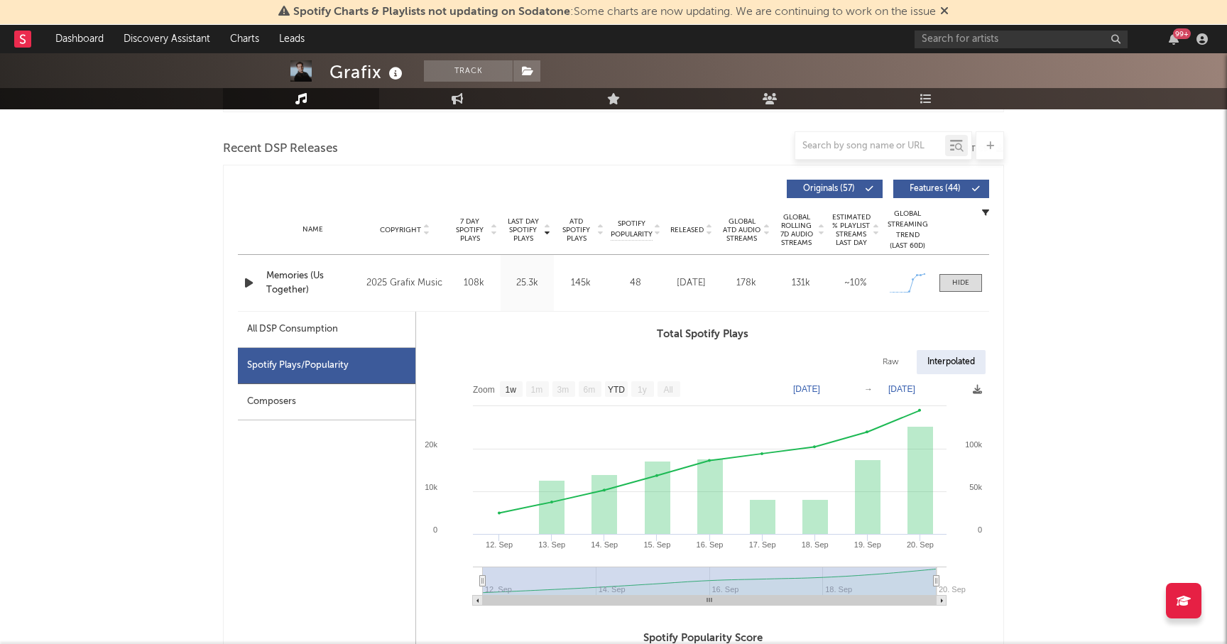
click at [359, 75] on div "Grafix" at bounding box center [367, 71] width 77 height 23
click at [536, 70] on span at bounding box center [527, 70] width 28 height 21
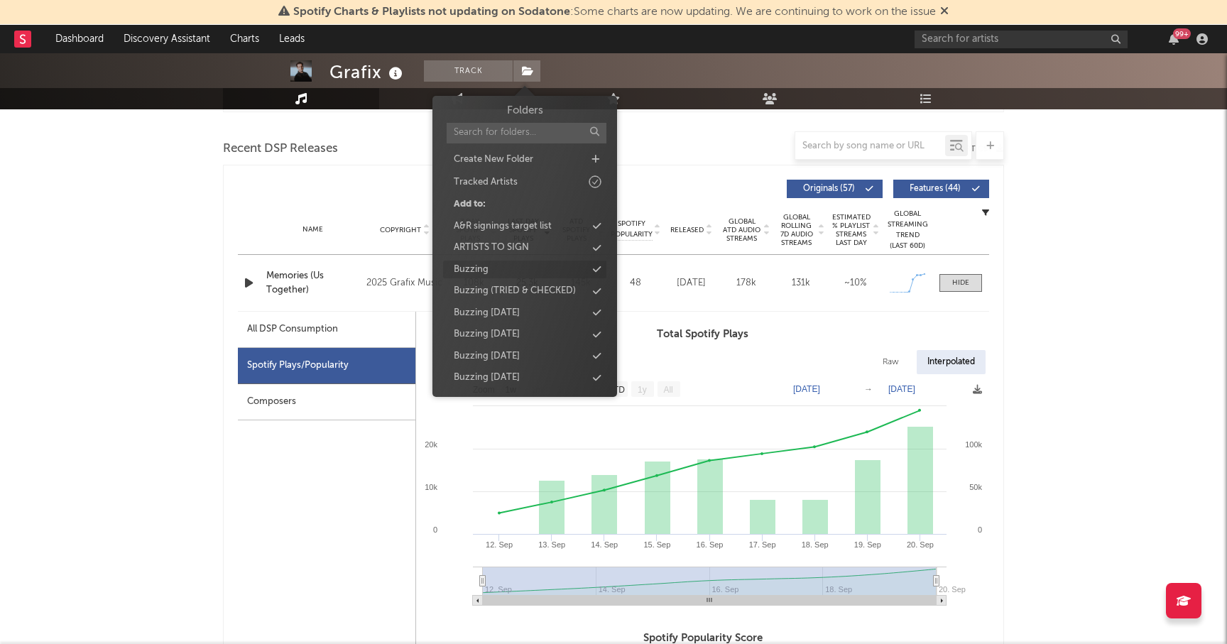
click at [487, 267] on div "Buzzing" at bounding box center [471, 270] width 35 height 14
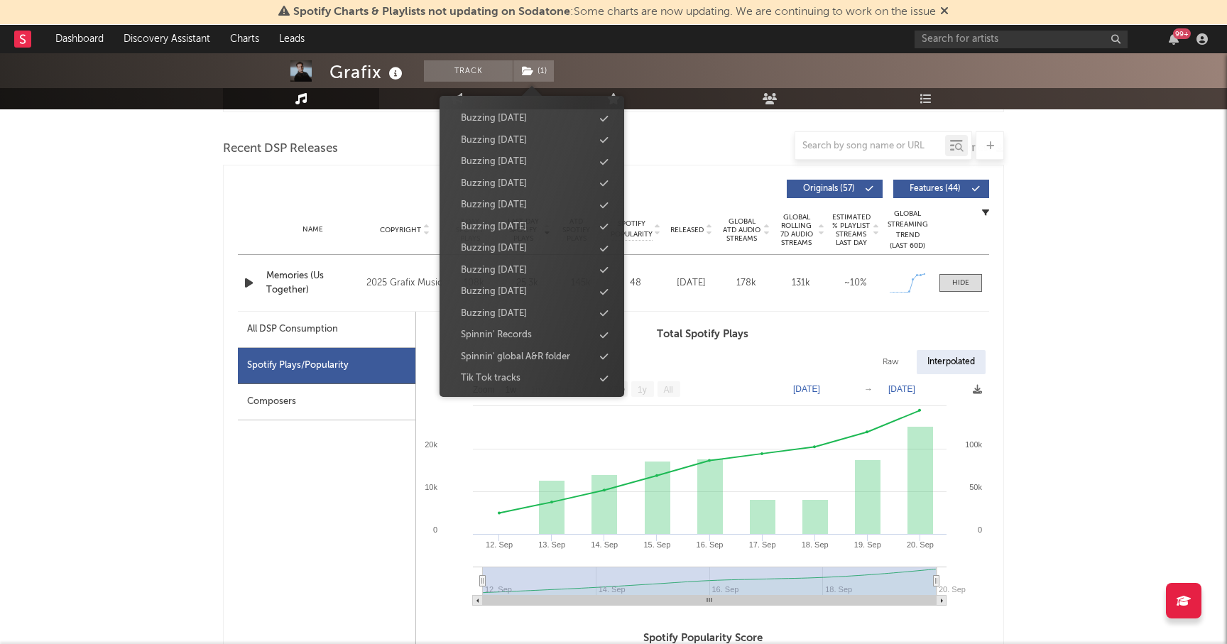
scroll to position [217, 0]
click at [498, 312] on div "Buzzing Sept 25" at bounding box center [494, 312] width 66 height 14
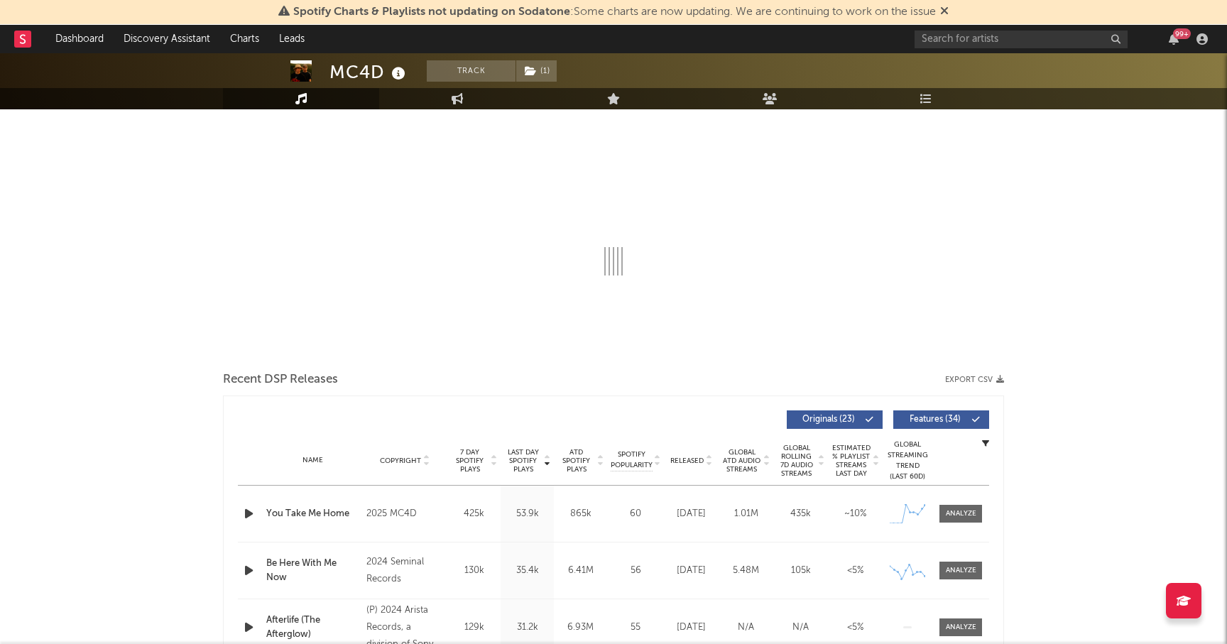
scroll to position [236, 0]
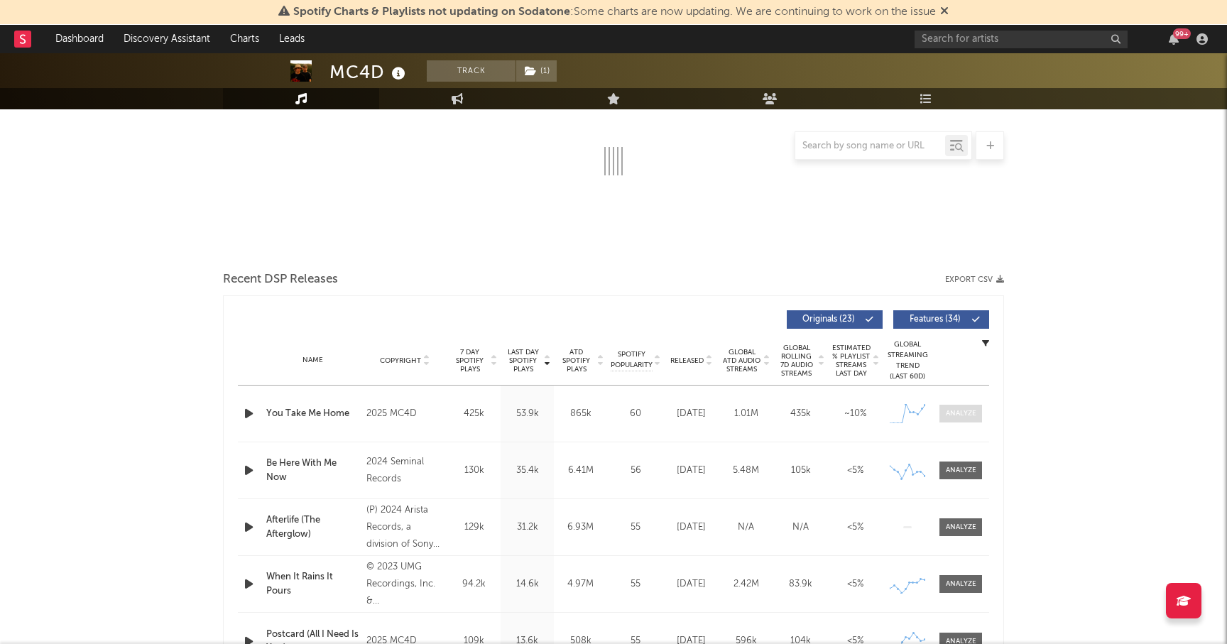
click at [973, 417] on div at bounding box center [961, 413] width 31 height 11
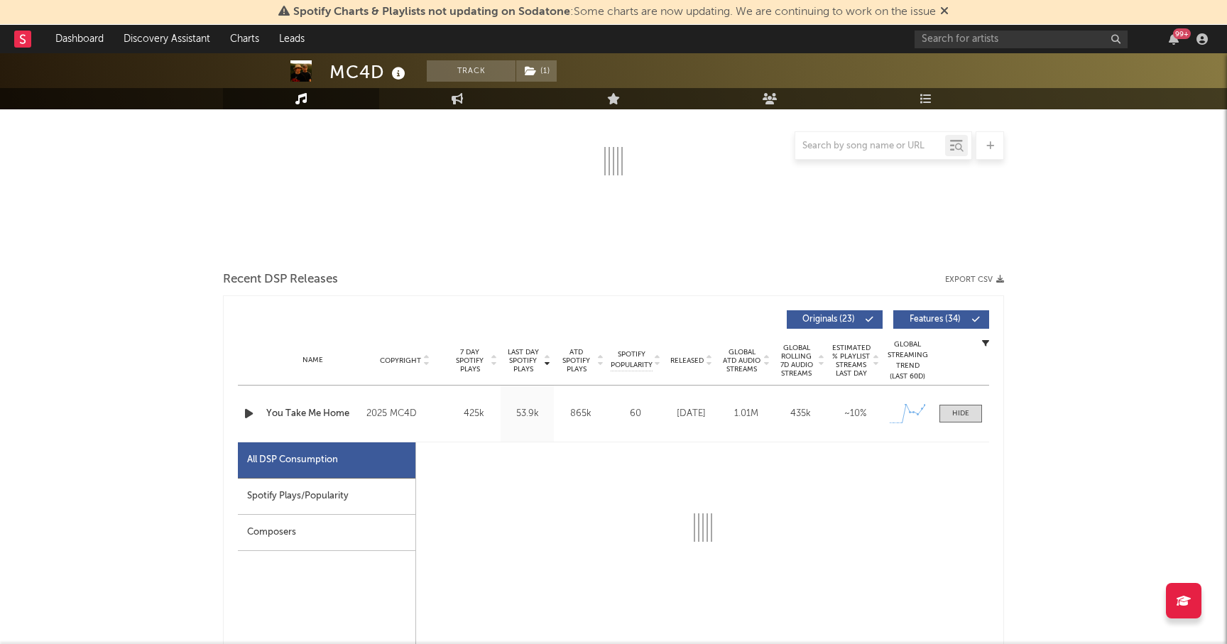
click at [343, 491] on div "Spotify Plays/Popularity" at bounding box center [326, 497] width 177 height 36
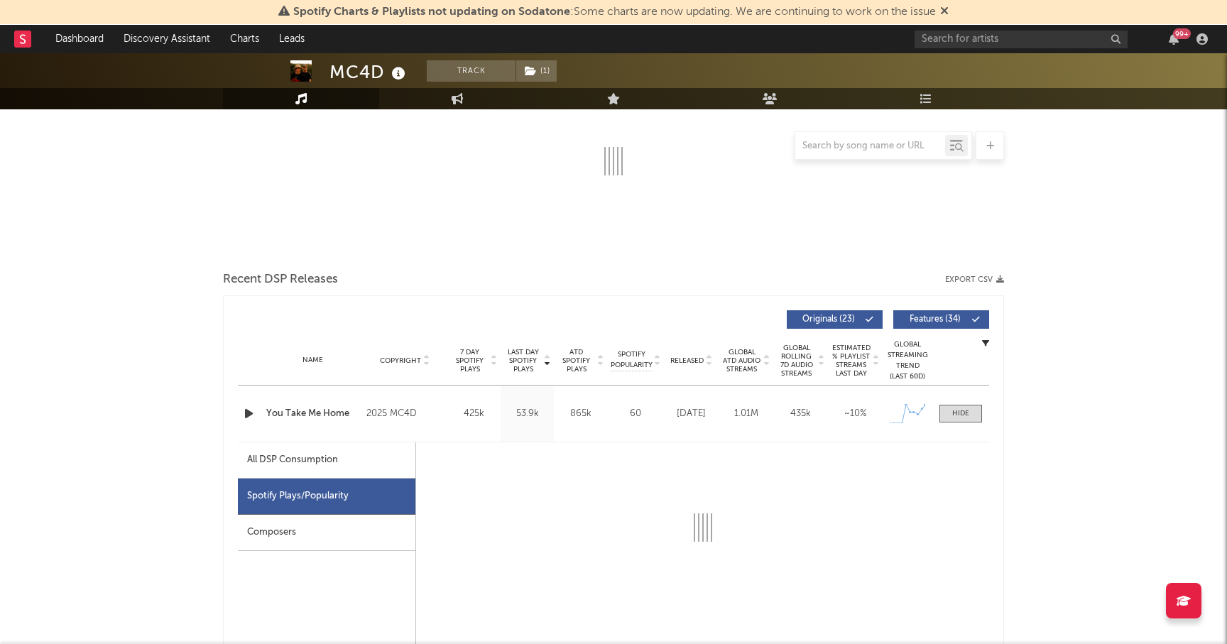
select select "1w"
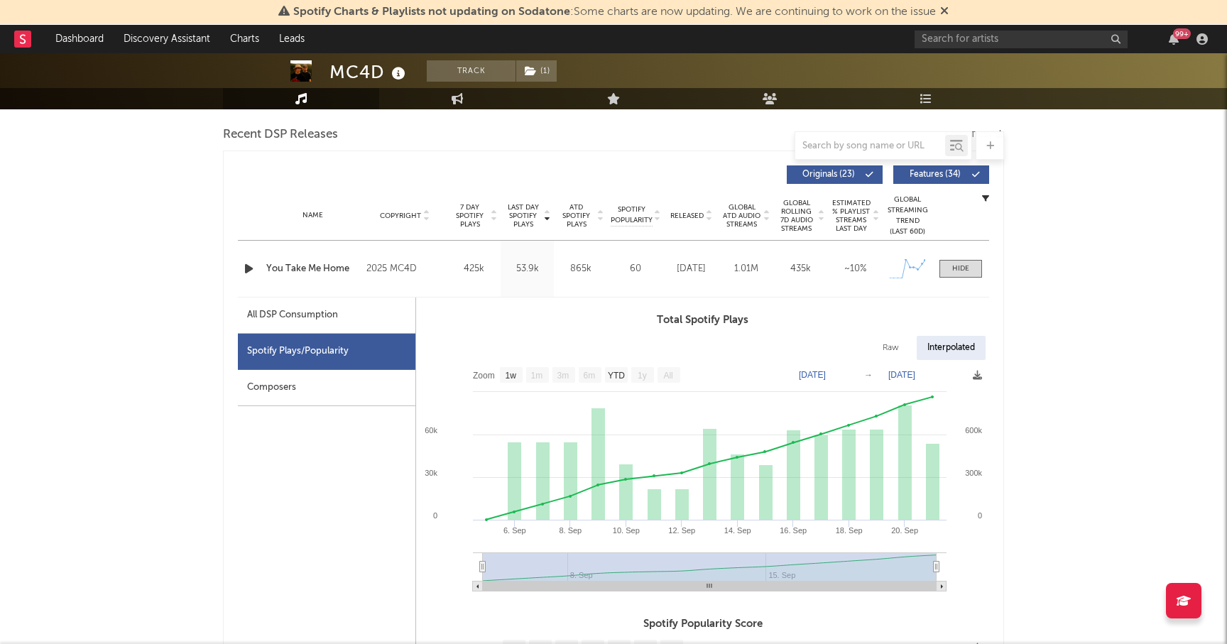
scroll to position [411, 0]
